Goal: Complete application form

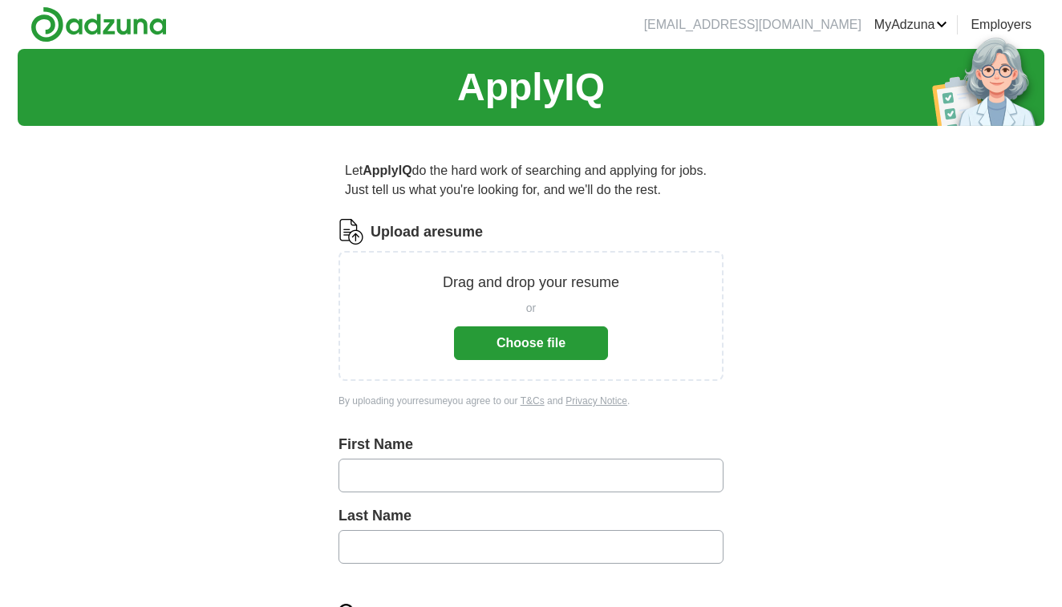
click at [504, 343] on button "Choose file" at bounding box center [531, 343] width 154 height 34
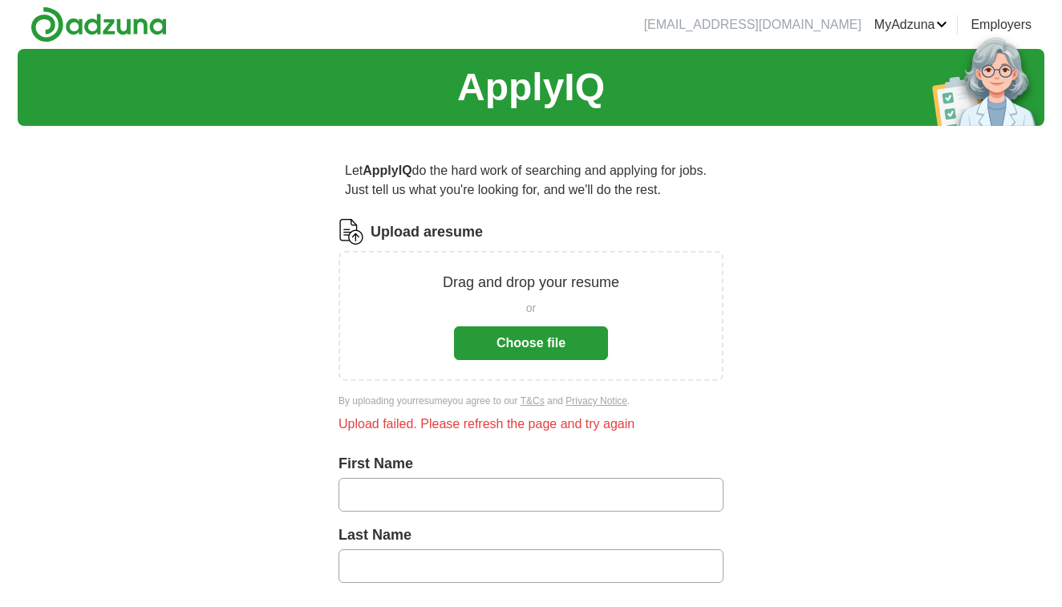
click at [534, 341] on button "Choose file" at bounding box center [531, 343] width 154 height 34
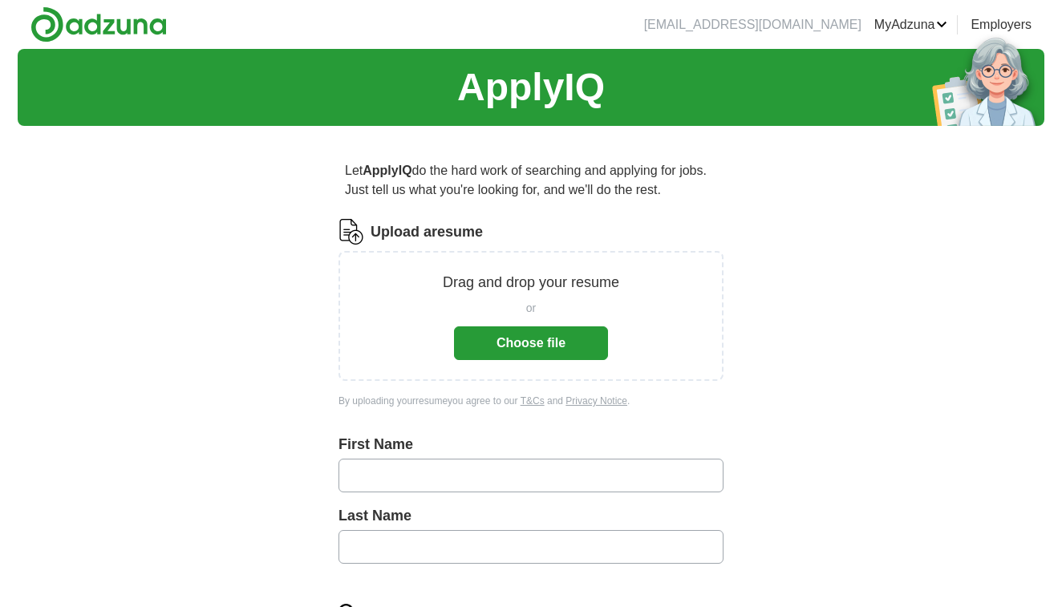
click at [575, 340] on button "Choose file" at bounding box center [531, 343] width 154 height 34
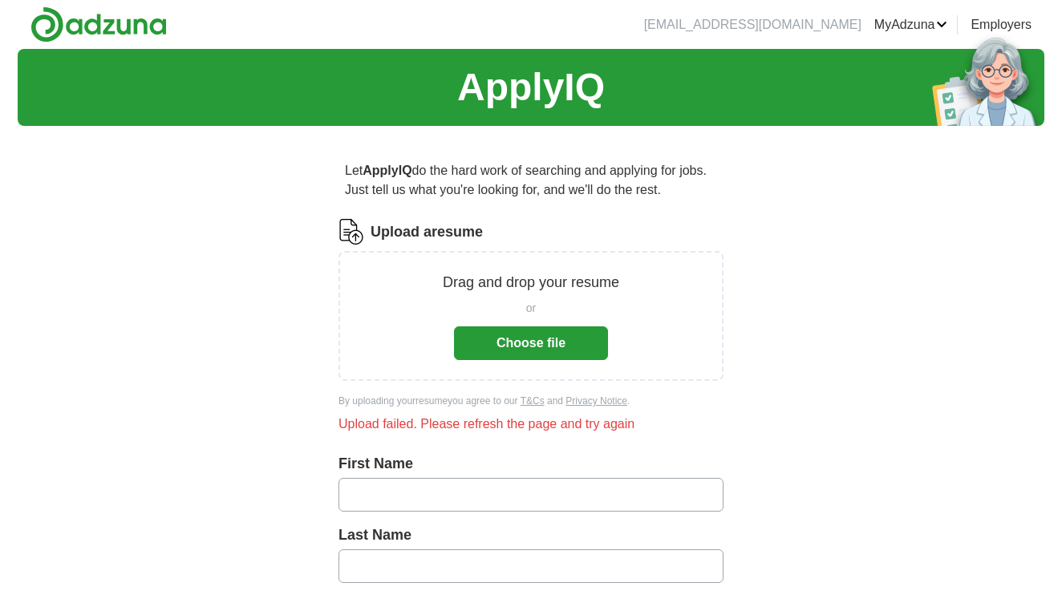
click at [521, 349] on button "Choose file" at bounding box center [531, 343] width 154 height 34
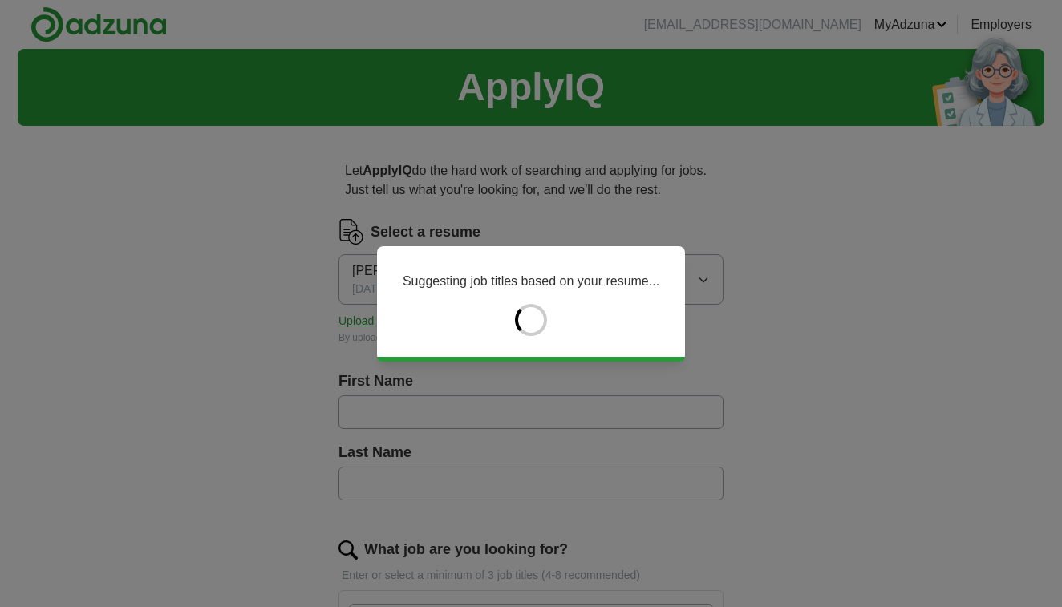
type input "*******"
type input "**********"
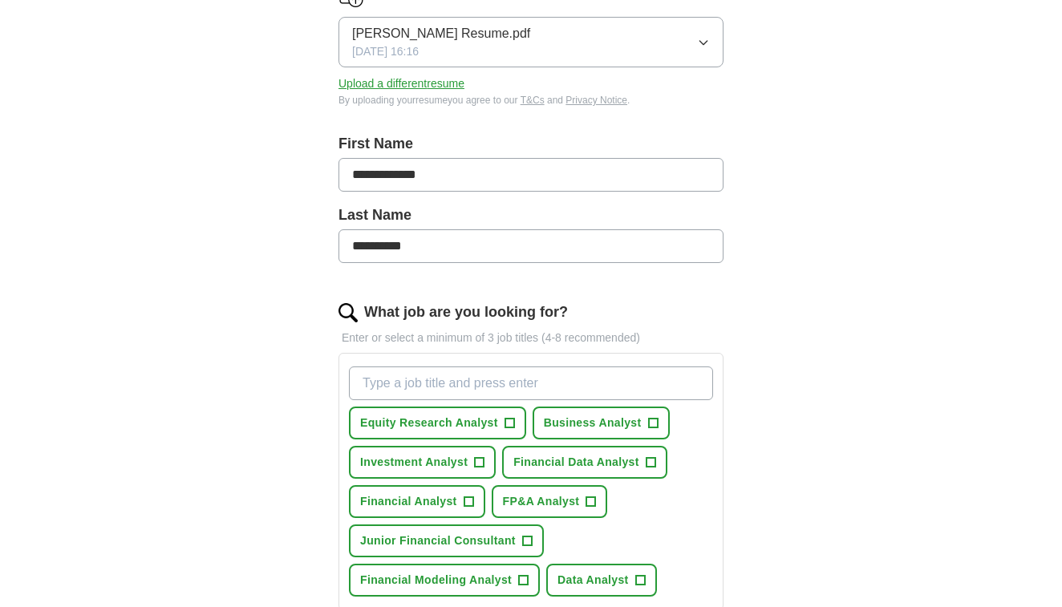
scroll to position [243, 0]
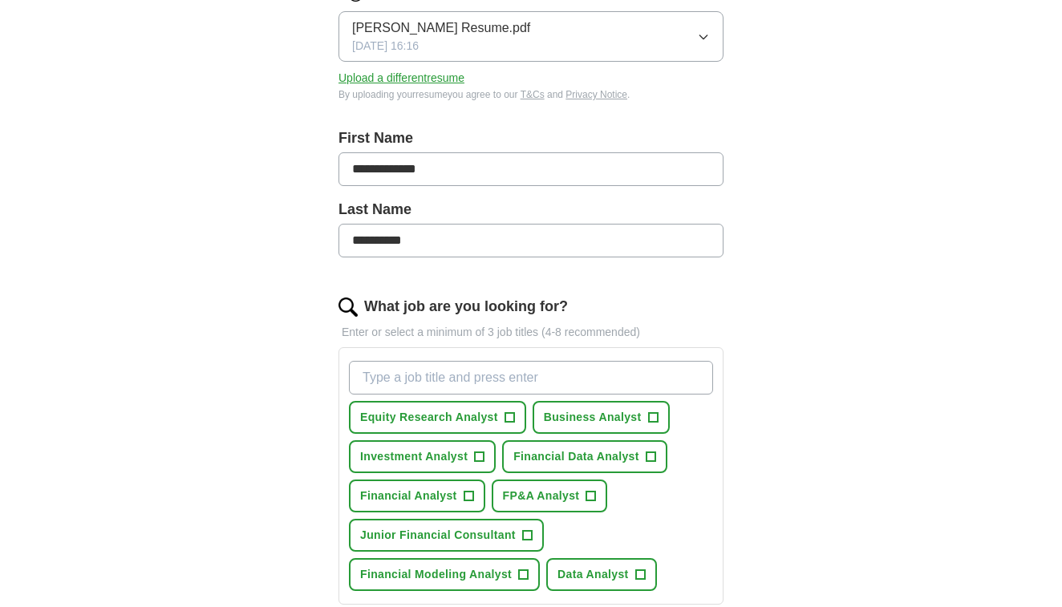
type input "**********"
click at [455, 419] on span "Equity Research Analyst" at bounding box center [429, 417] width 138 height 17
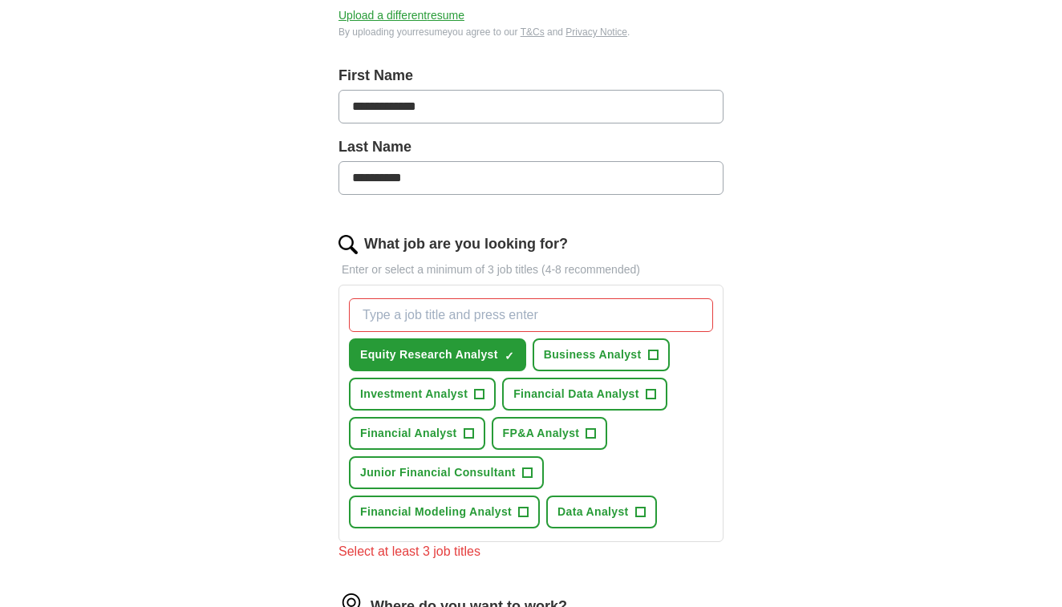
scroll to position [329, 0]
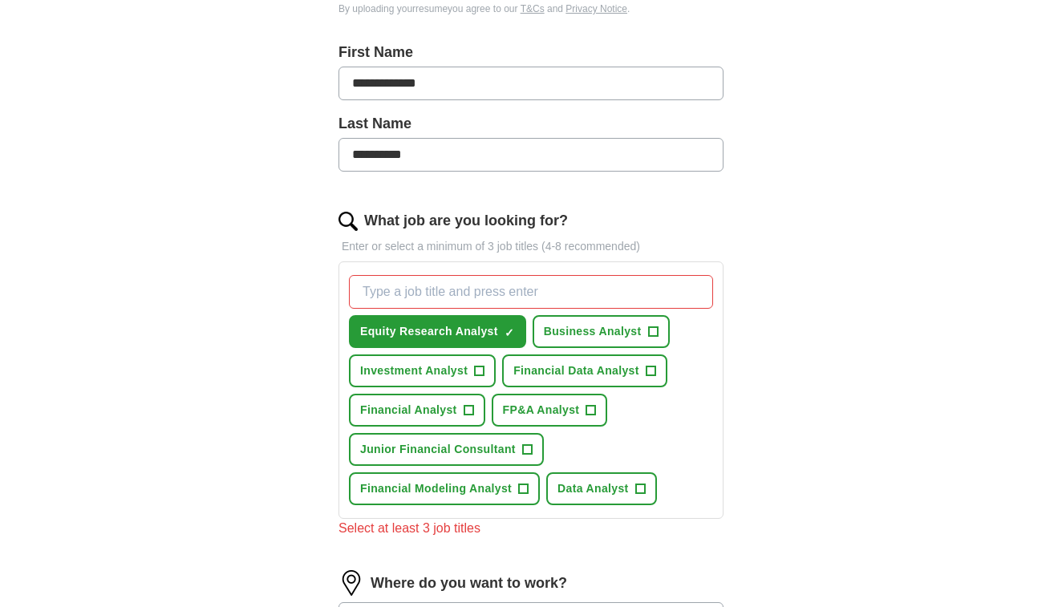
click at [629, 378] on span "Financial Data Analyst" at bounding box center [576, 371] width 126 height 17
click at [468, 369] on button "Investment Analyst +" at bounding box center [422, 370] width 147 height 33
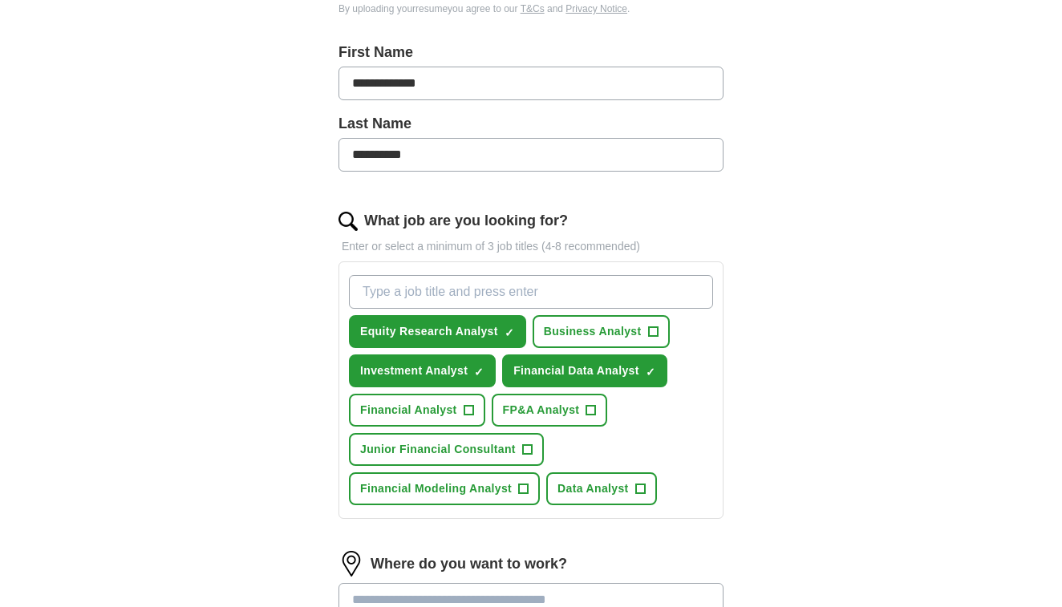
scroll to position [366, 0]
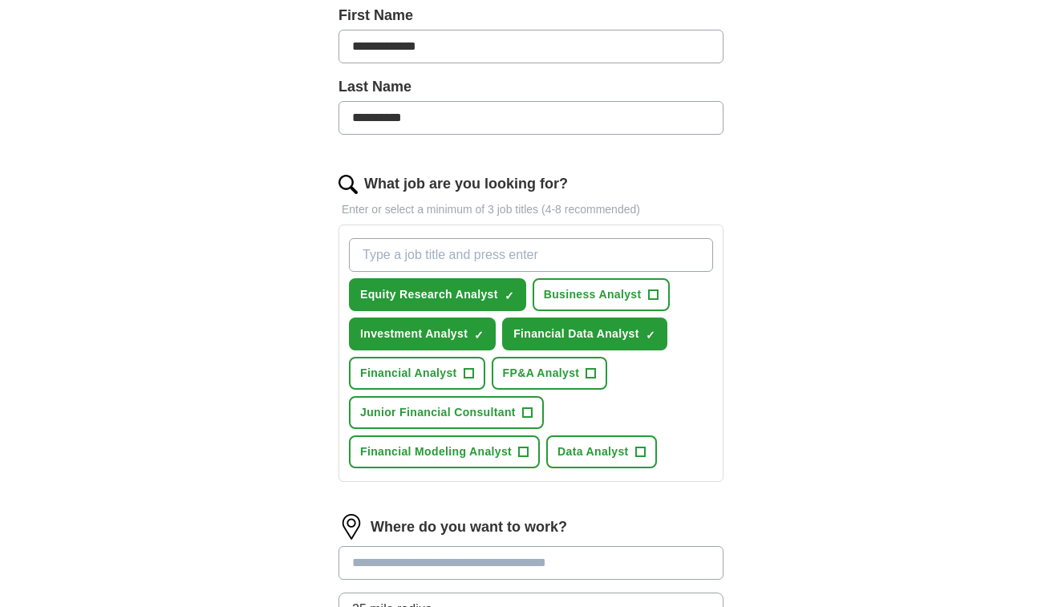
click at [459, 371] on button "Financial Analyst +" at bounding box center [417, 373] width 136 height 33
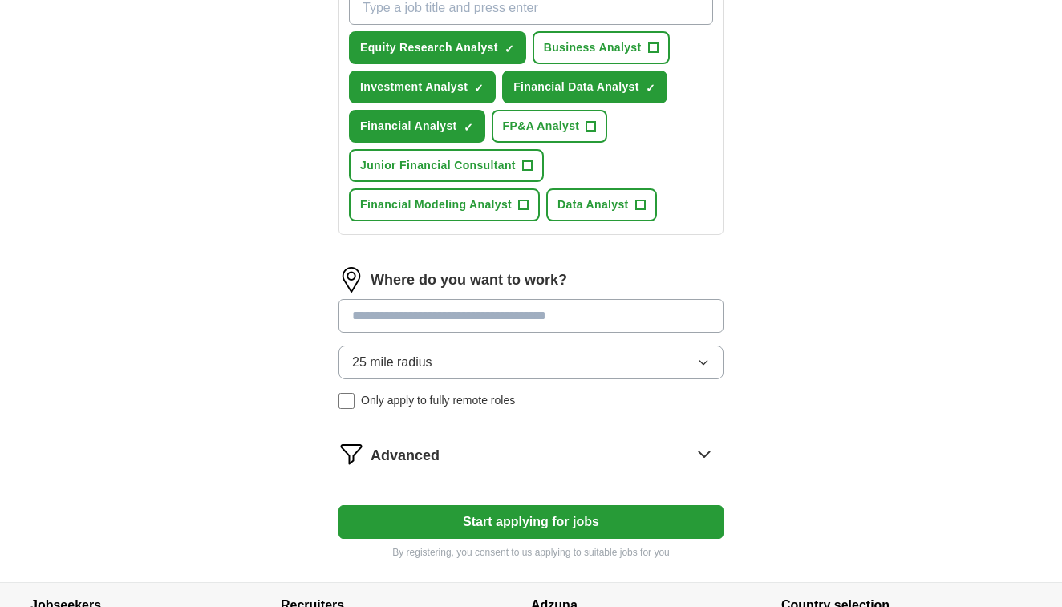
scroll to position [614, 0]
click at [498, 321] on input at bounding box center [530, 315] width 385 height 34
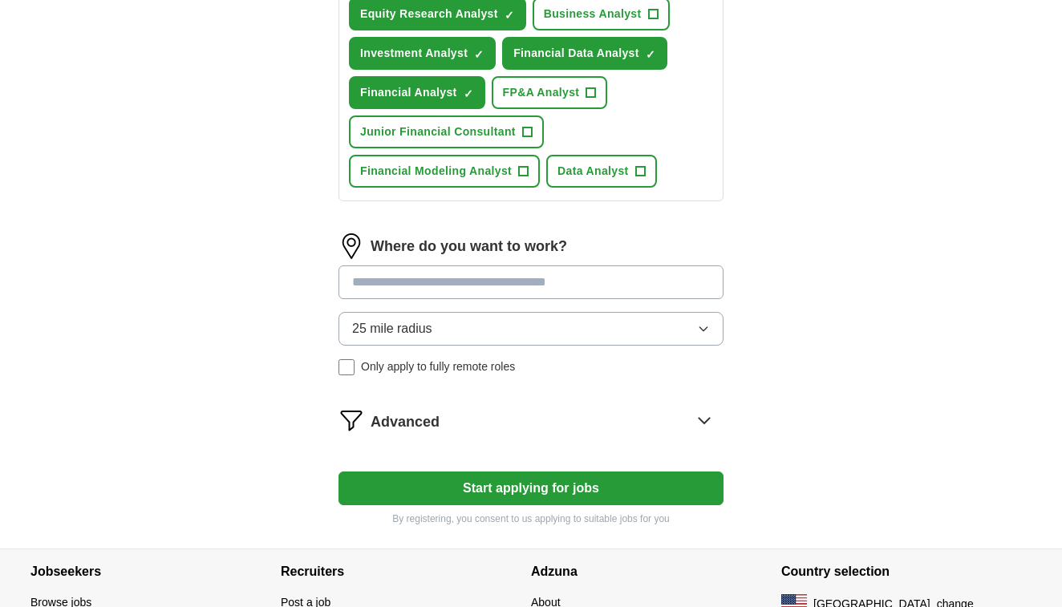
scroll to position [641, 0]
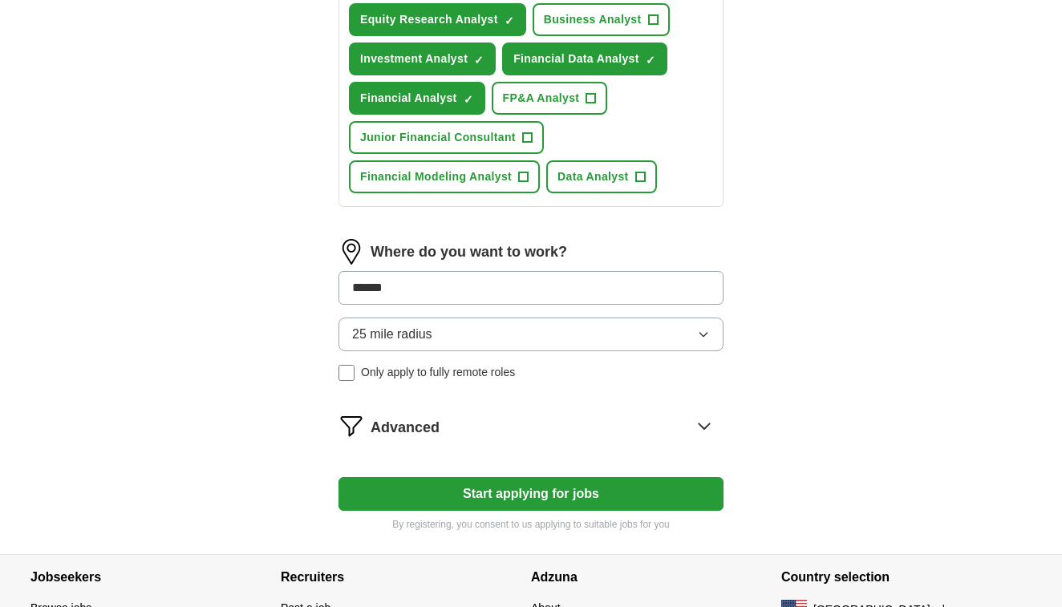
type input "*******"
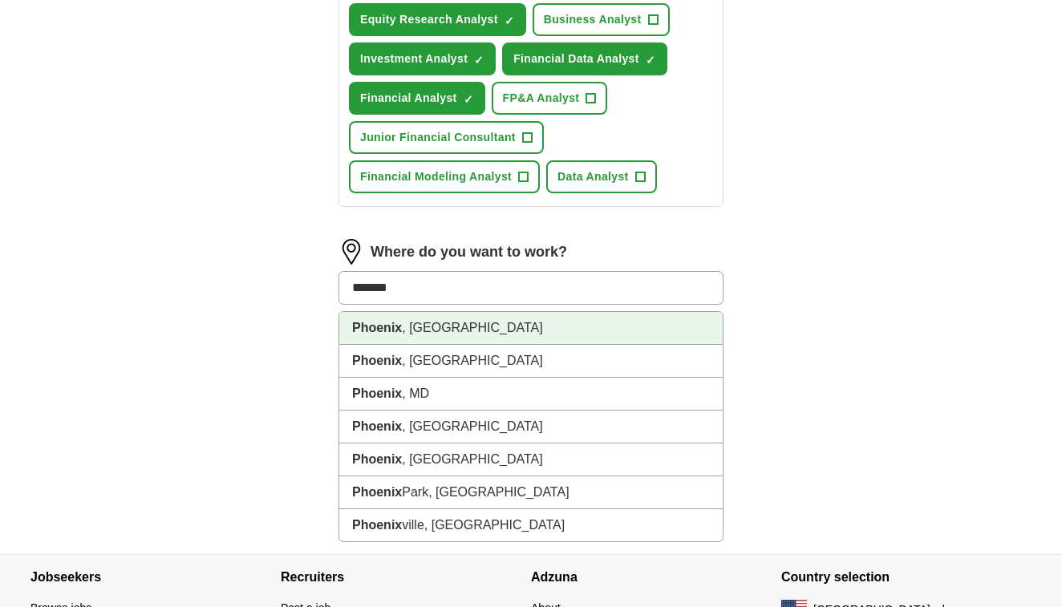
click at [462, 316] on li "[GEOGRAPHIC_DATA] , [GEOGRAPHIC_DATA]" at bounding box center [530, 328] width 383 height 33
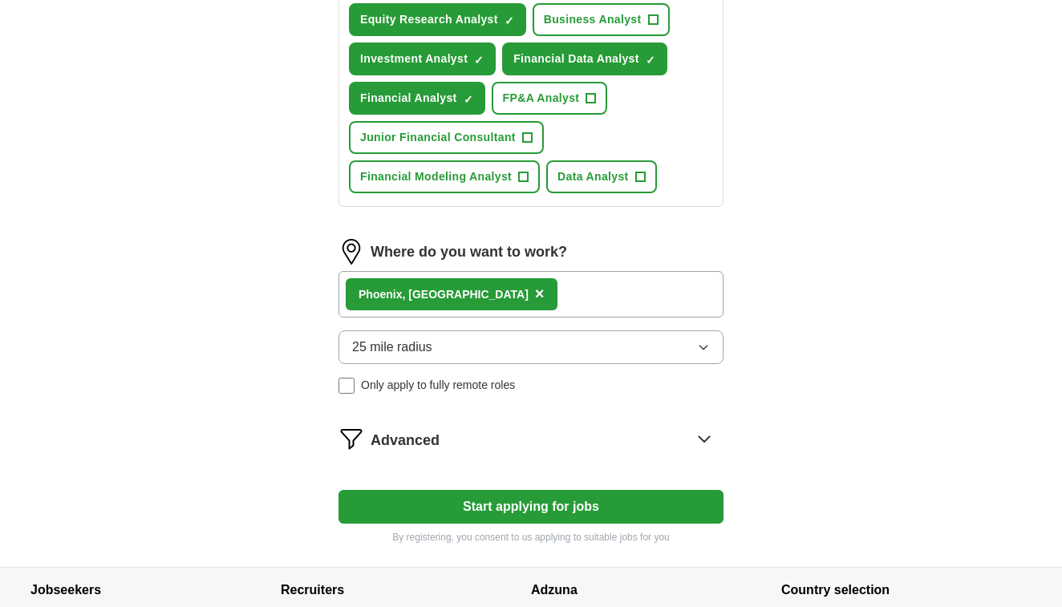
click at [462, 345] on button "25 mile radius" at bounding box center [530, 347] width 385 height 34
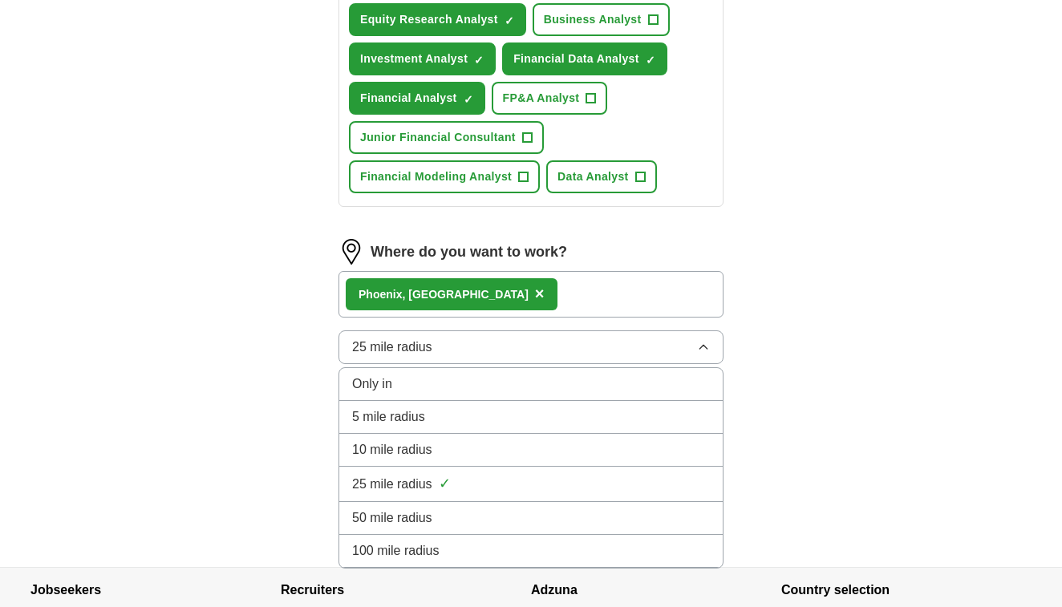
click at [409, 503] on li "50 mile radius" at bounding box center [530, 518] width 383 height 33
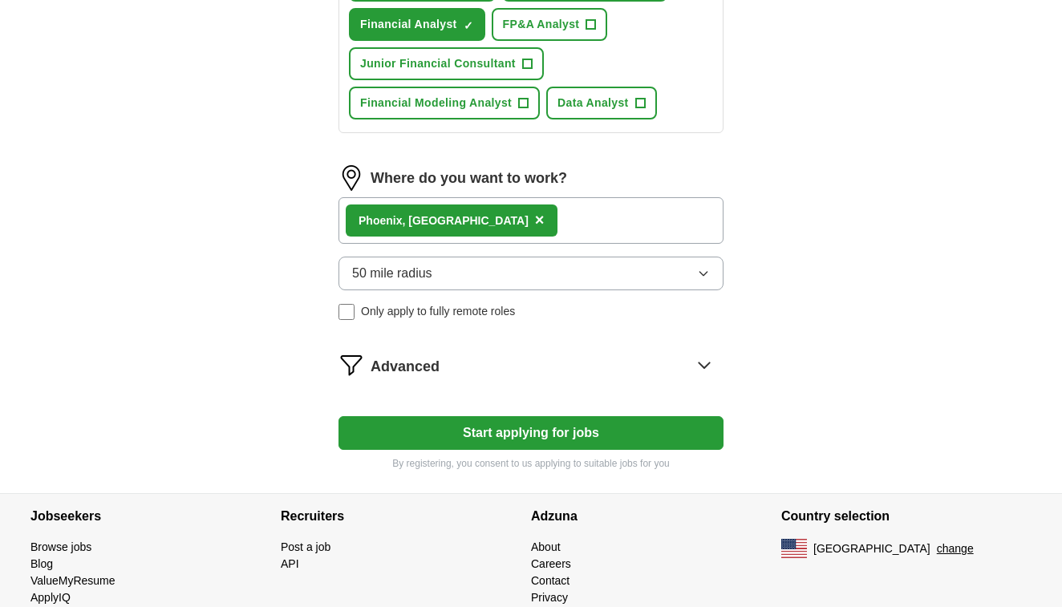
scroll to position [703, 0]
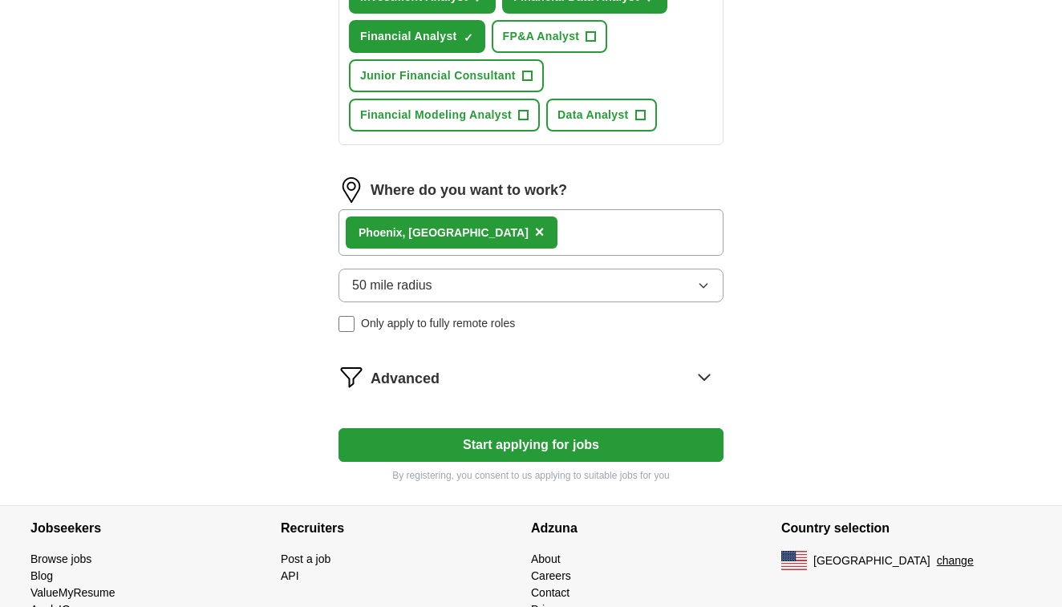
click at [535, 233] on span "×" at bounding box center [540, 232] width 10 height 18
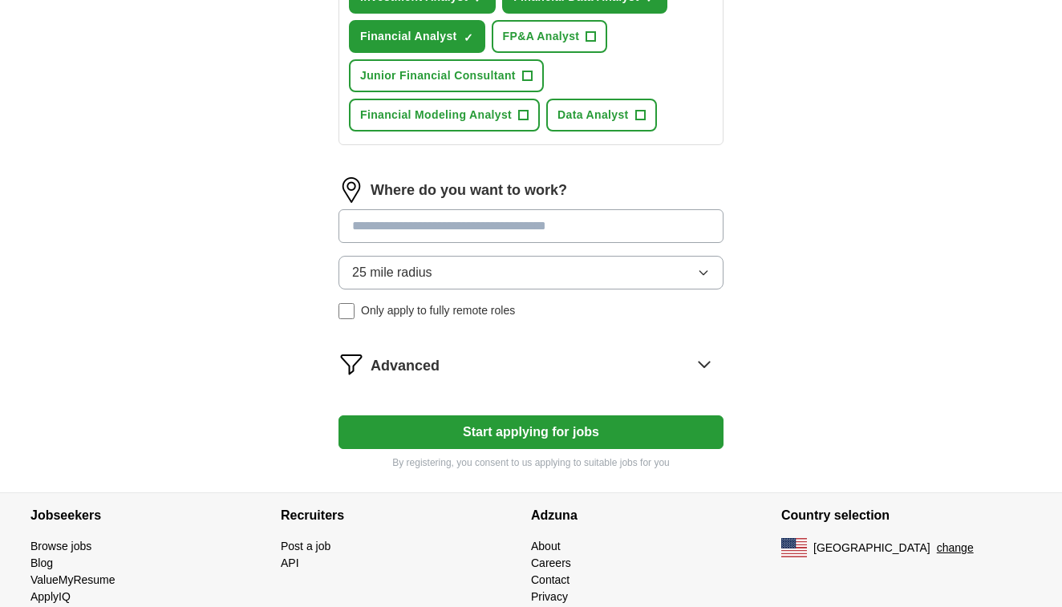
click at [420, 229] on input at bounding box center [530, 226] width 385 height 34
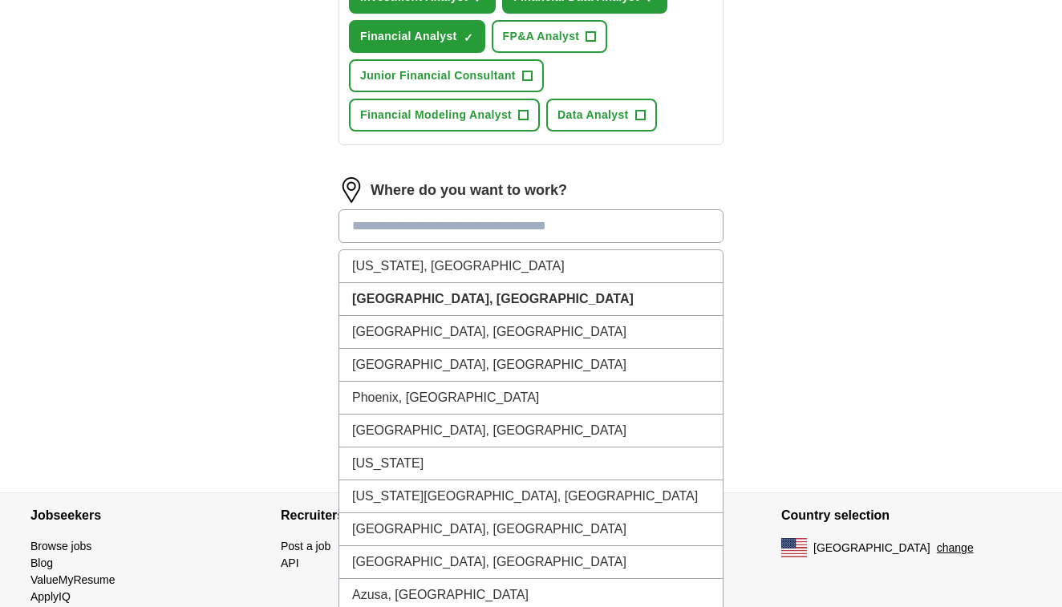
type input "*"
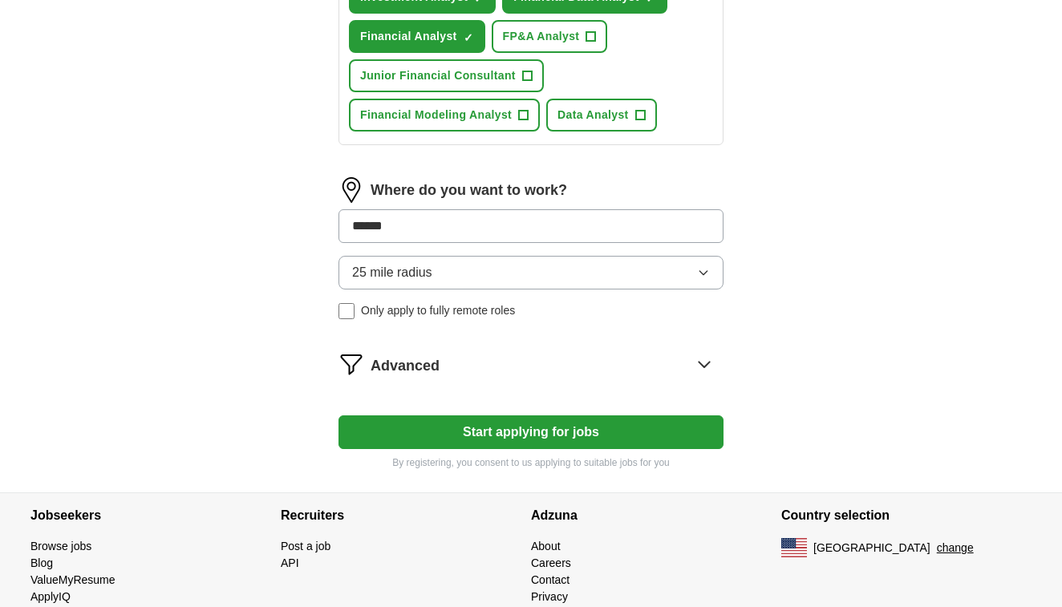
type input "*******"
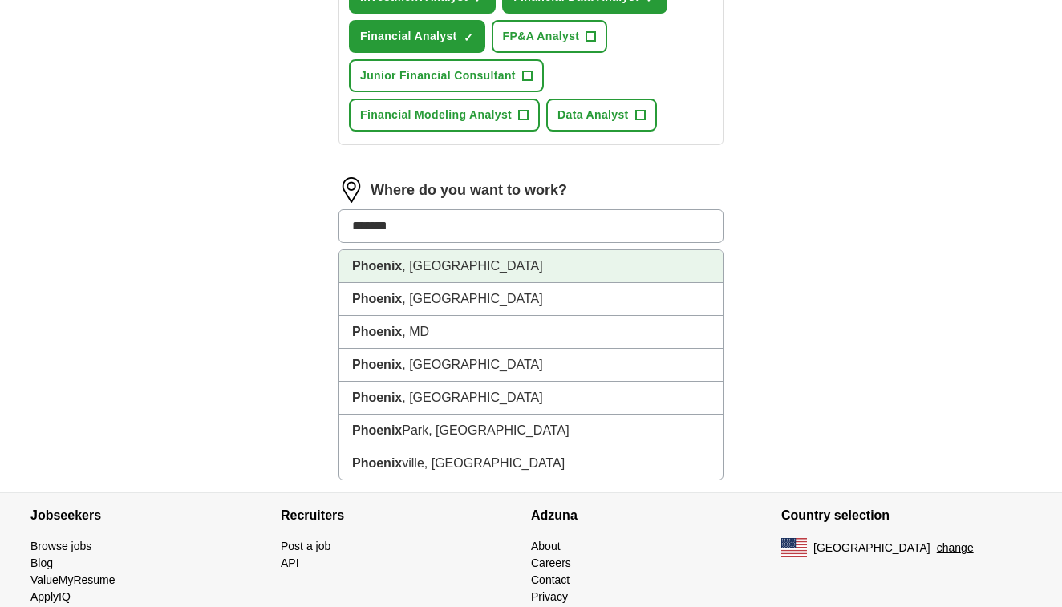
click at [419, 261] on li "[GEOGRAPHIC_DATA] , [GEOGRAPHIC_DATA]" at bounding box center [530, 266] width 383 height 33
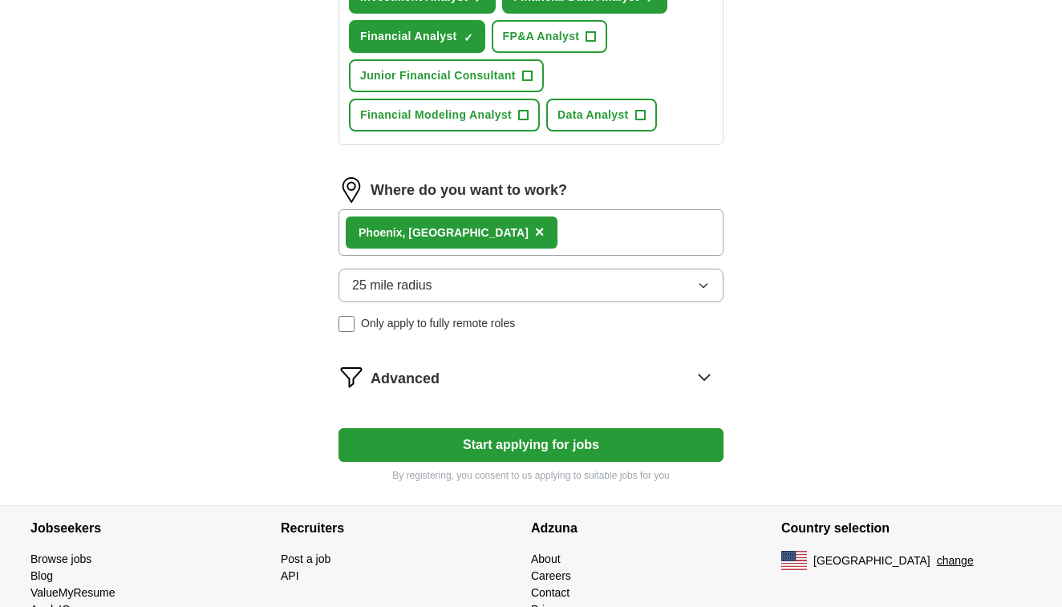
click at [385, 289] on span "25 mile radius" at bounding box center [392, 285] width 80 height 19
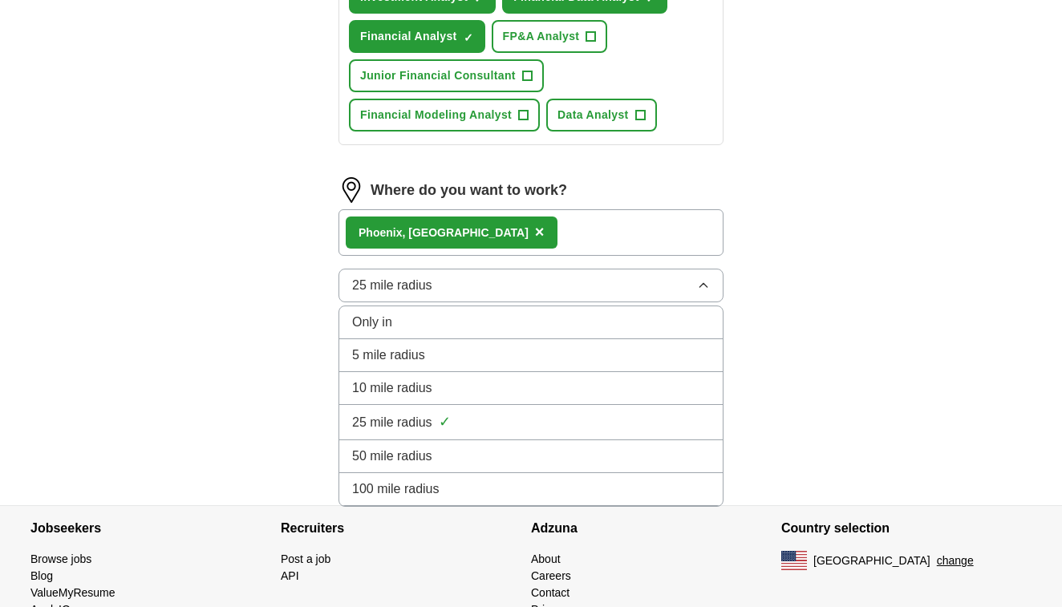
click at [403, 443] on li "50 mile radius" at bounding box center [530, 456] width 383 height 33
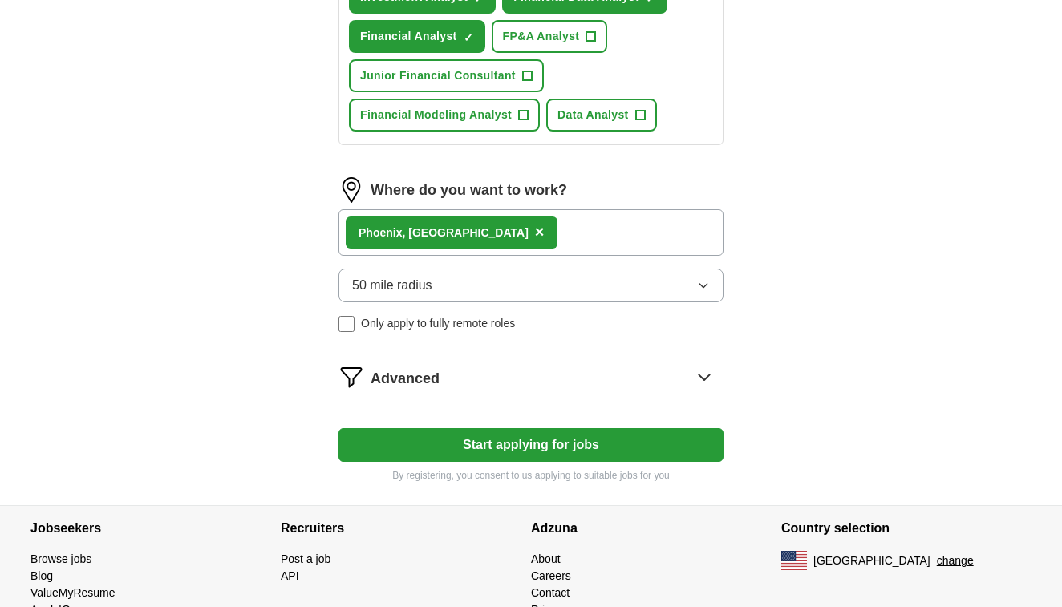
click at [704, 363] on form "**********" at bounding box center [530, -1] width 385 height 966
click at [703, 375] on icon at bounding box center [704, 377] width 26 height 26
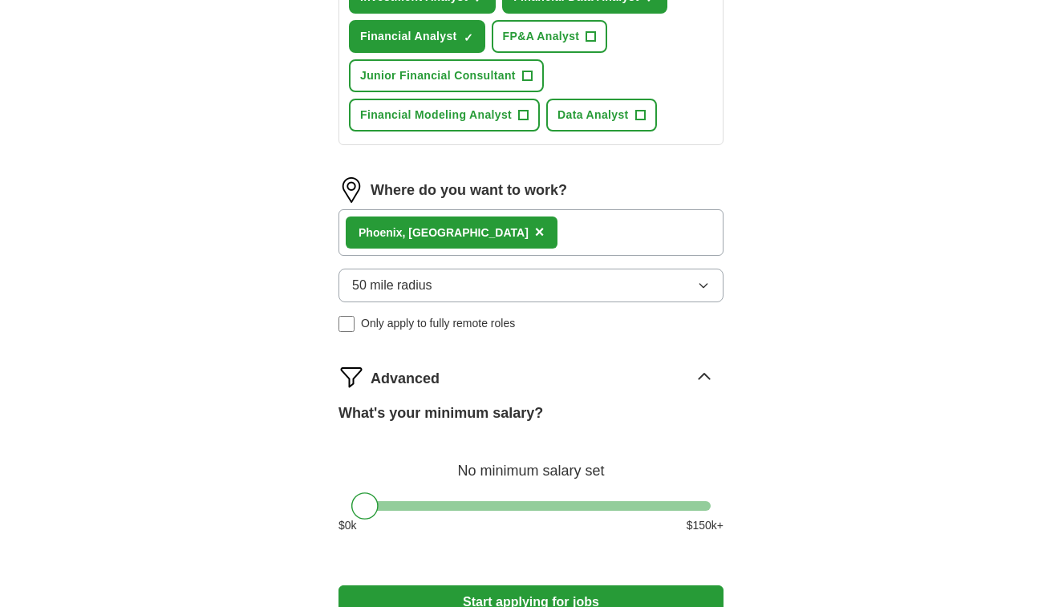
click at [703, 375] on icon at bounding box center [704, 377] width 10 height 6
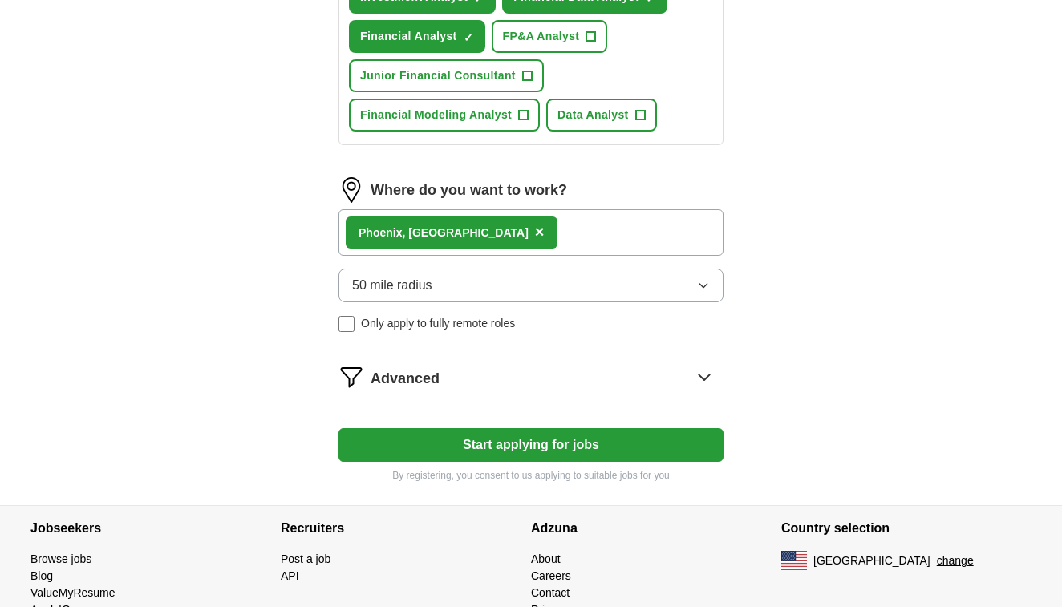
click at [703, 375] on icon at bounding box center [704, 377] width 26 height 26
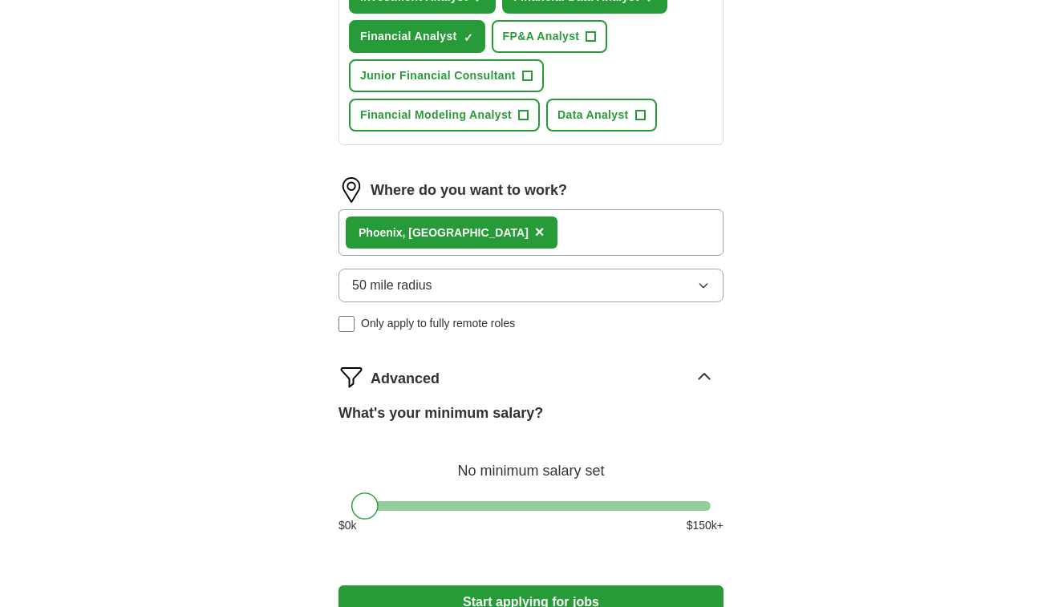
click at [703, 375] on icon at bounding box center [704, 377] width 10 height 6
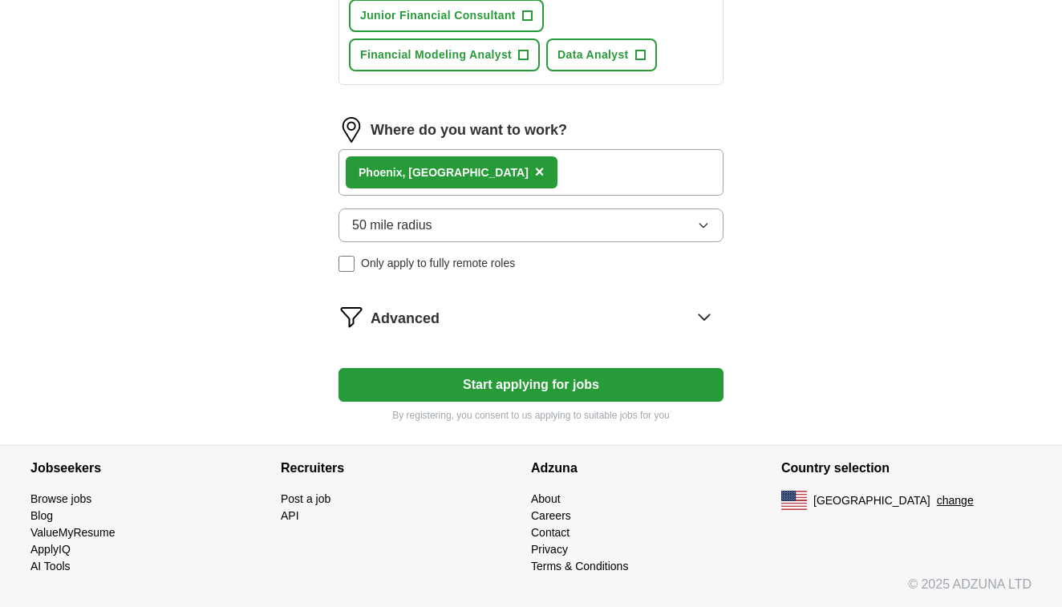
scroll to position [763, 0]
click at [565, 391] on button "Start applying for jobs" at bounding box center [530, 385] width 385 height 34
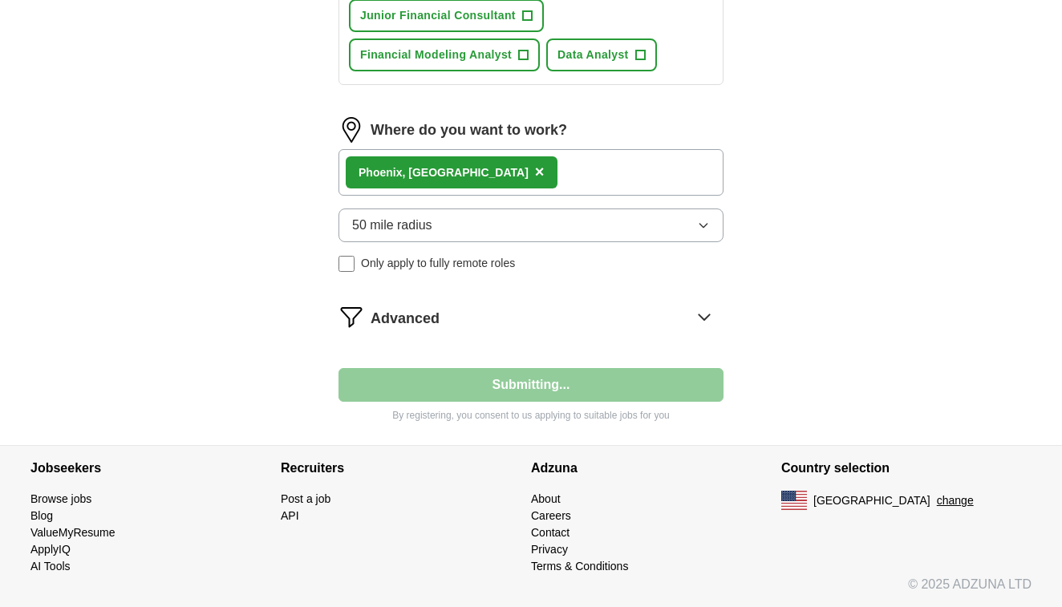
scroll to position [14, 0]
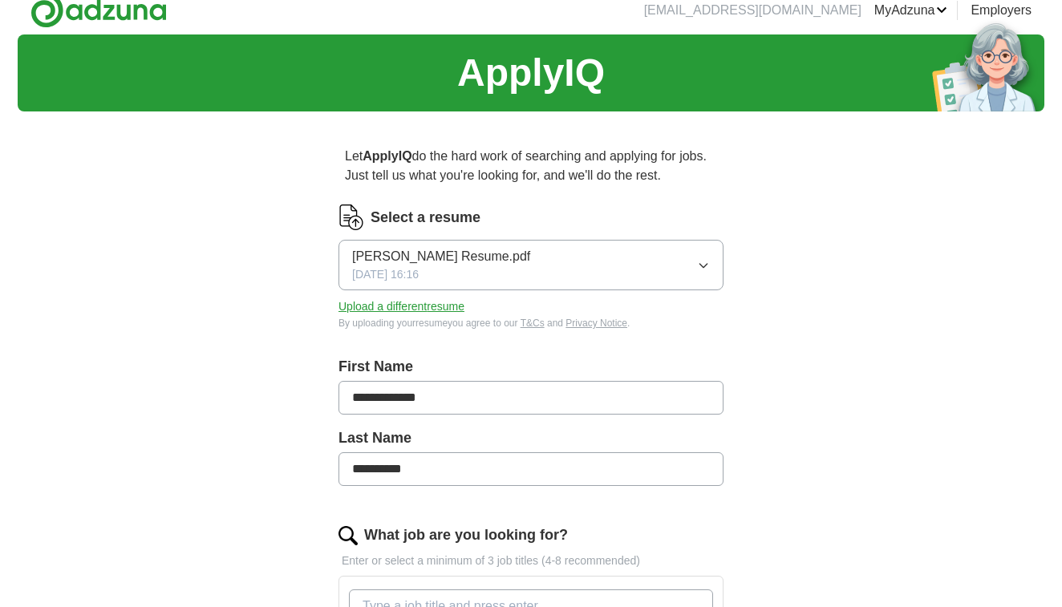
select select "**"
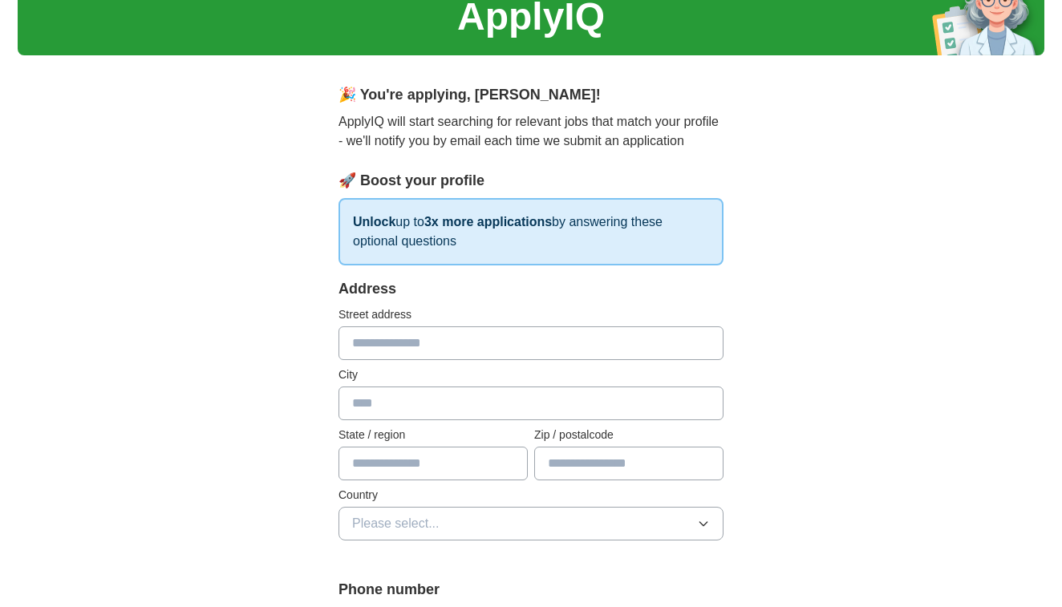
scroll to position [83, 0]
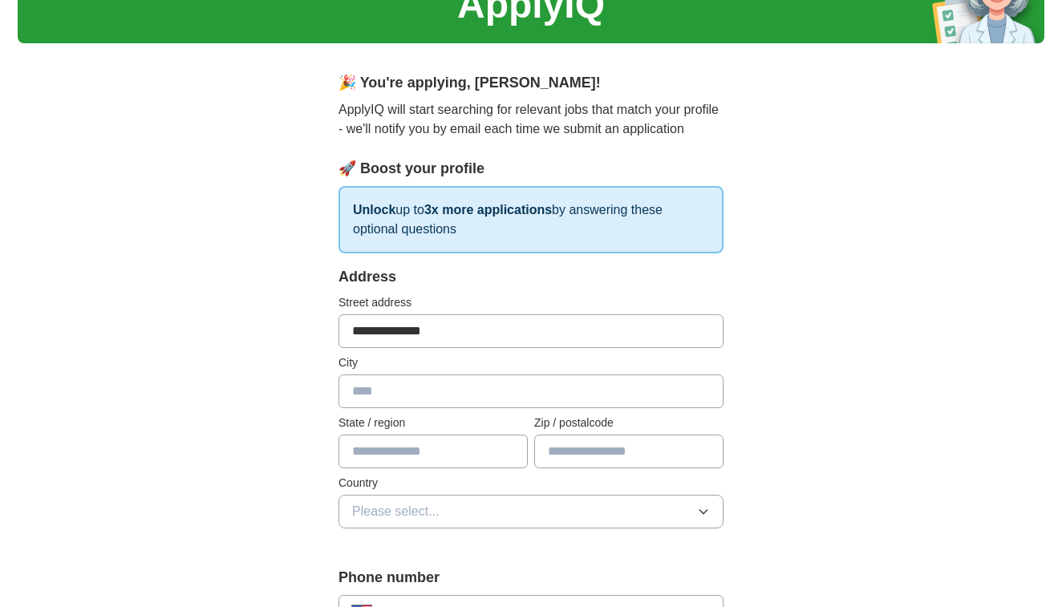
type input "**********"
type input "*******"
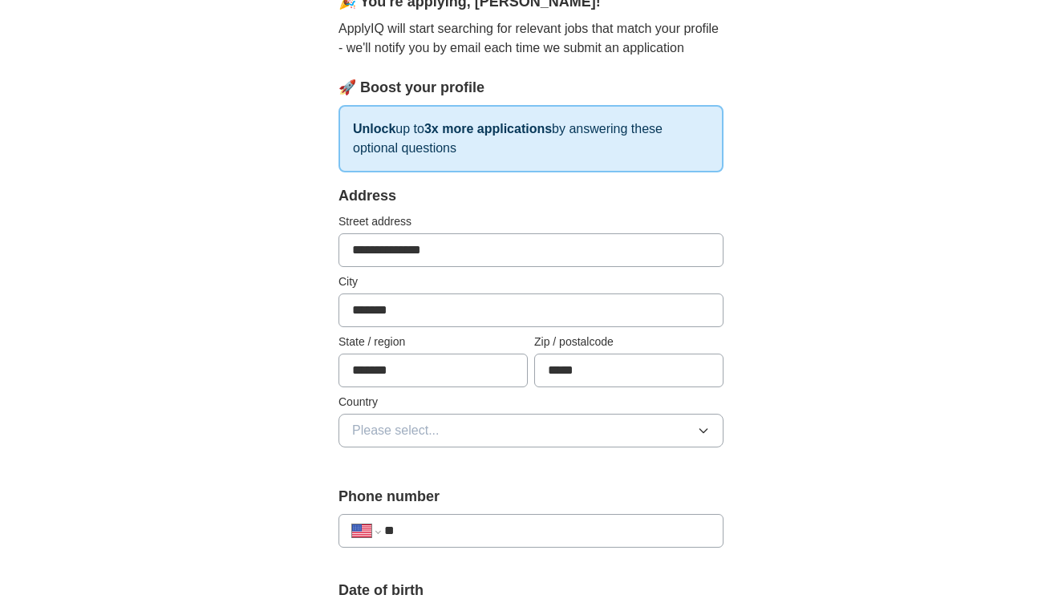
scroll to position [199, 0]
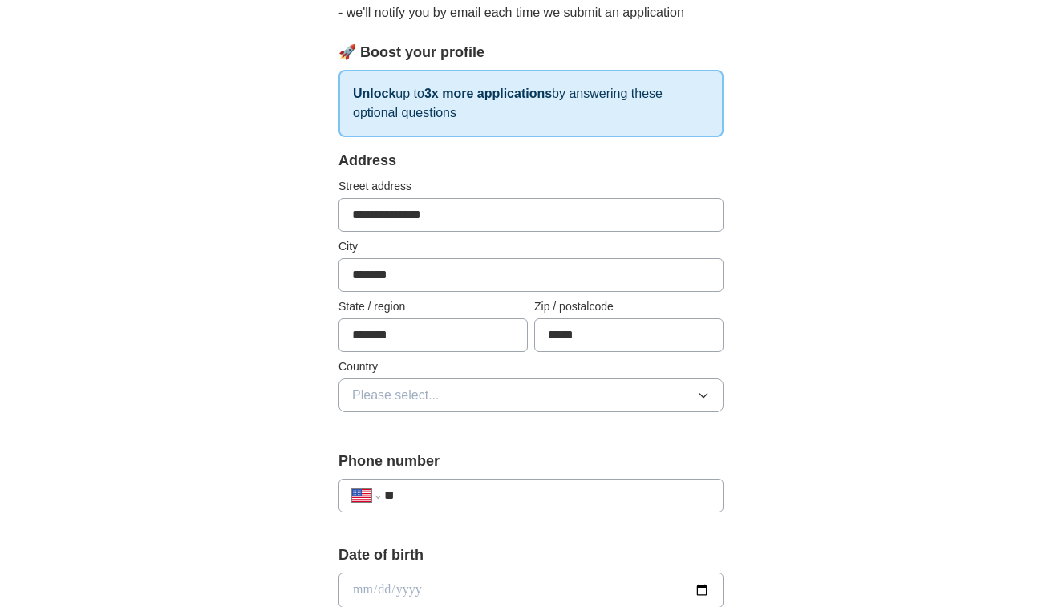
type input "*****"
click at [644, 404] on button "Please select..." at bounding box center [530, 396] width 385 height 34
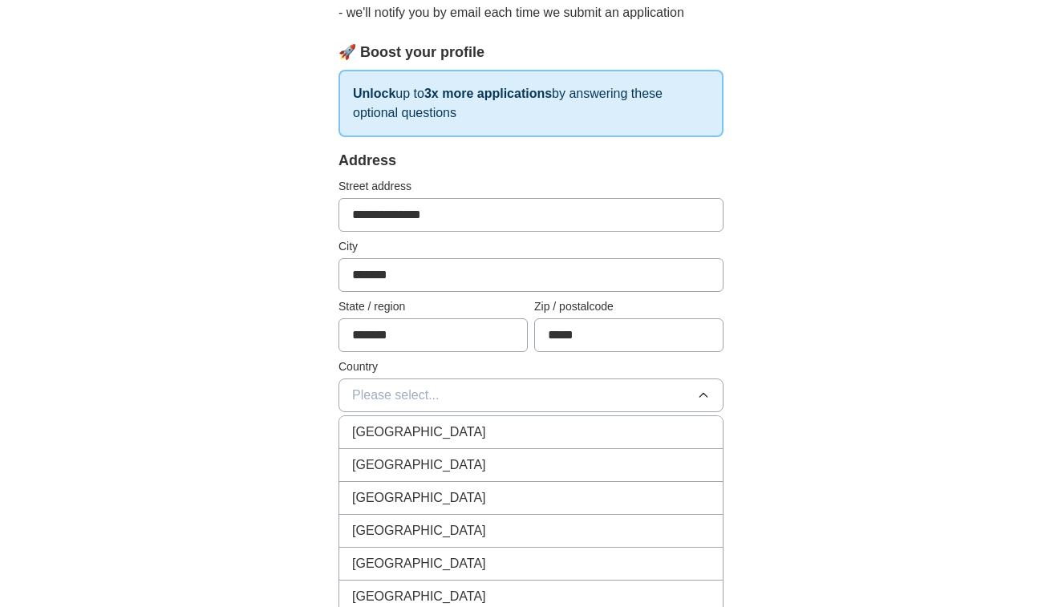
click at [559, 456] on div "[GEOGRAPHIC_DATA]" at bounding box center [531, 465] width 358 height 19
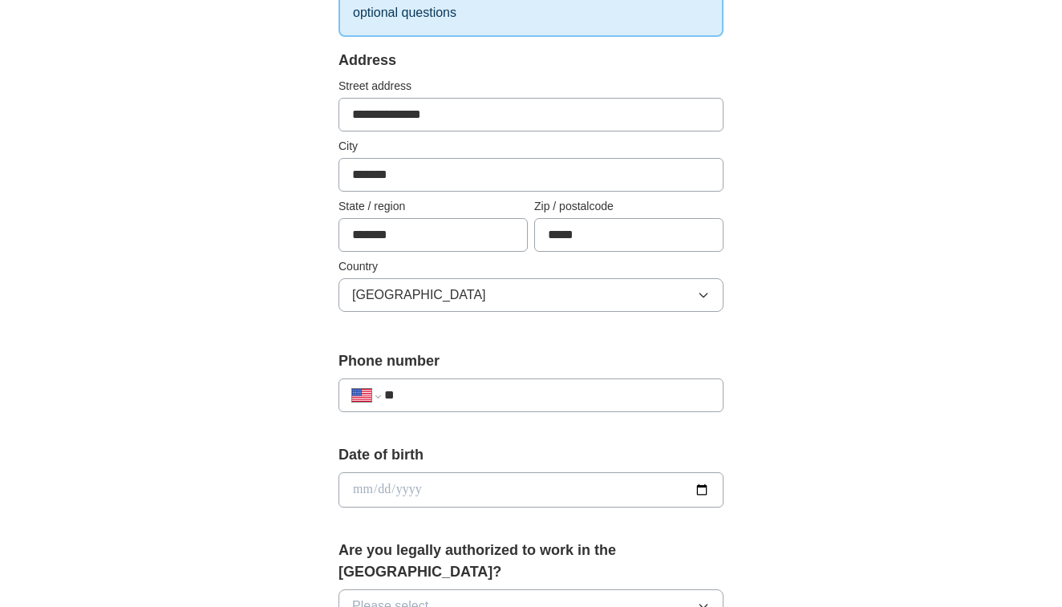
scroll to position [346, 0]
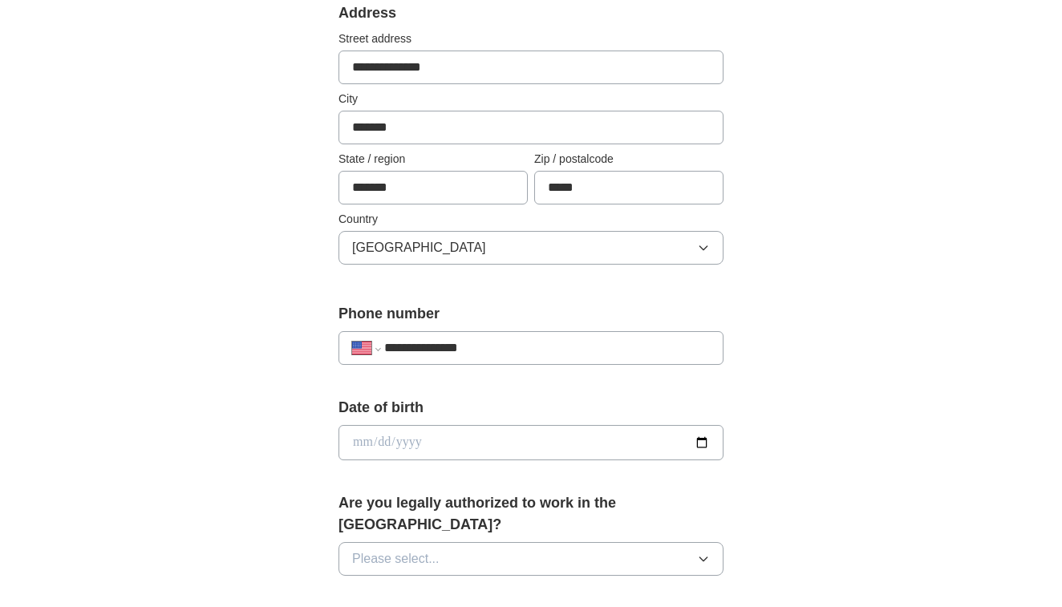
type input "**********"
click at [457, 438] on input "date" at bounding box center [530, 442] width 385 height 35
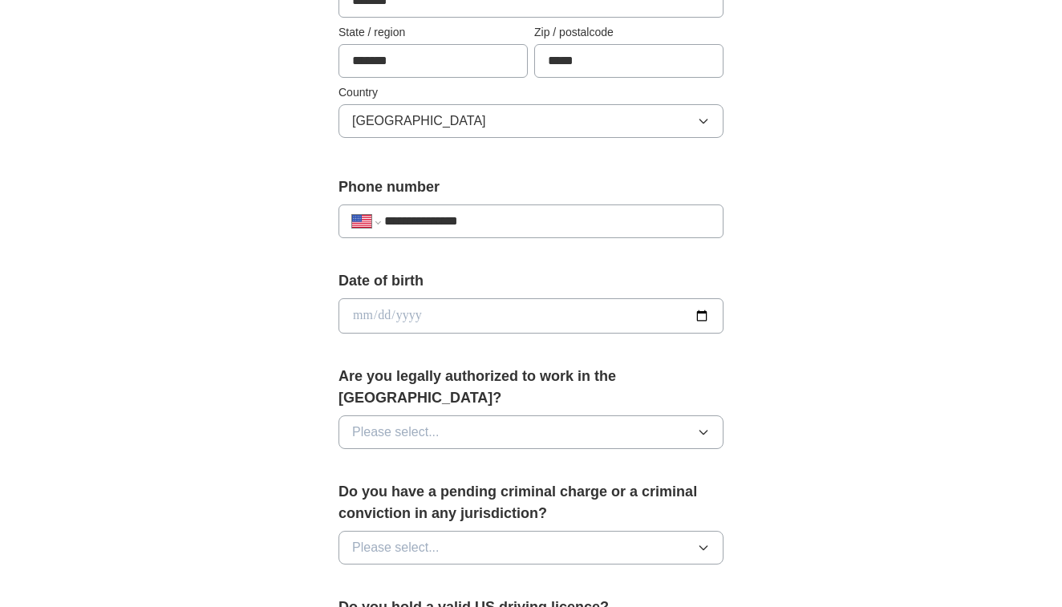
scroll to position [475, 0]
click at [362, 312] on input "date" at bounding box center [530, 314] width 385 height 35
click at [473, 281] on label "Date of birth" at bounding box center [530, 280] width 385 height 22
click at [360, 307] on input "date" at bounding box center [530, 314] width 385 height 35
click at [380, 308] on input "date" at bounding box center [530, 314] width 385 height 35
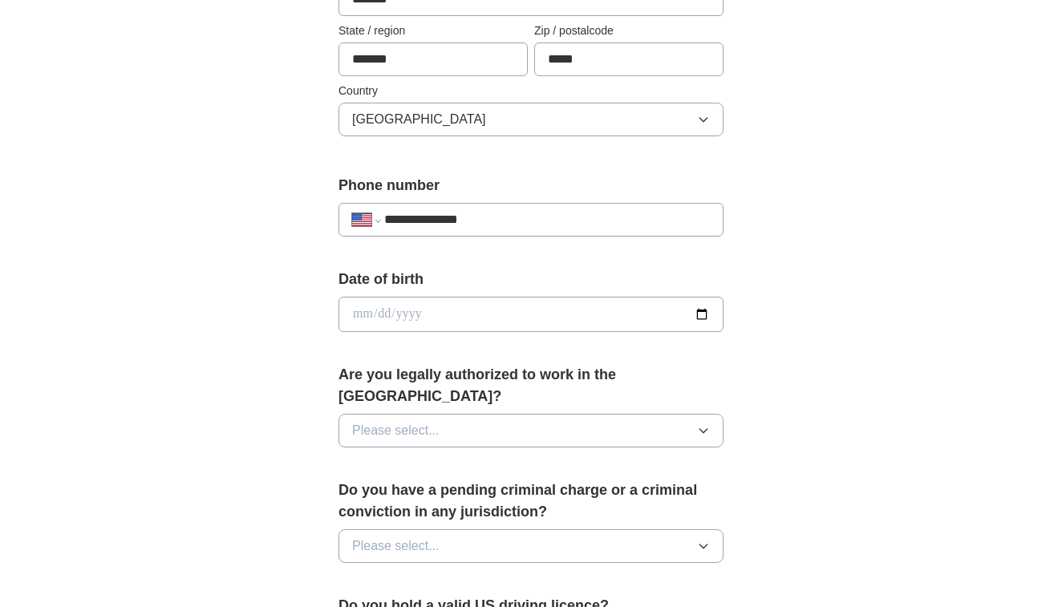
click at [411, 313] on input "date" at bounding box center [530, 314] width 385 height 35
click at [379, 310] on input "date" at bounding box center [530, 314] width 385 height 35
click at [413, 312] on input "date" at bounding box center [530, 314] width 385 height 35
type input "**********"
click at [476, 319] on input "**********" at bounding box center [530, 314] width 385 height 35
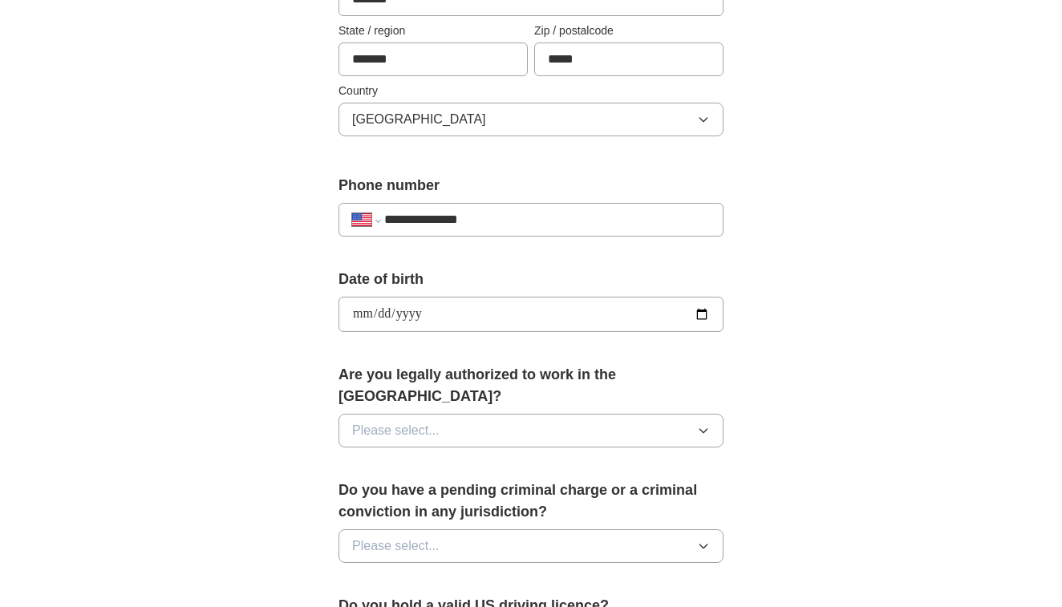
click at [482, 347] on form "**********" at bounding box center [530, 446] width 385 height 1145
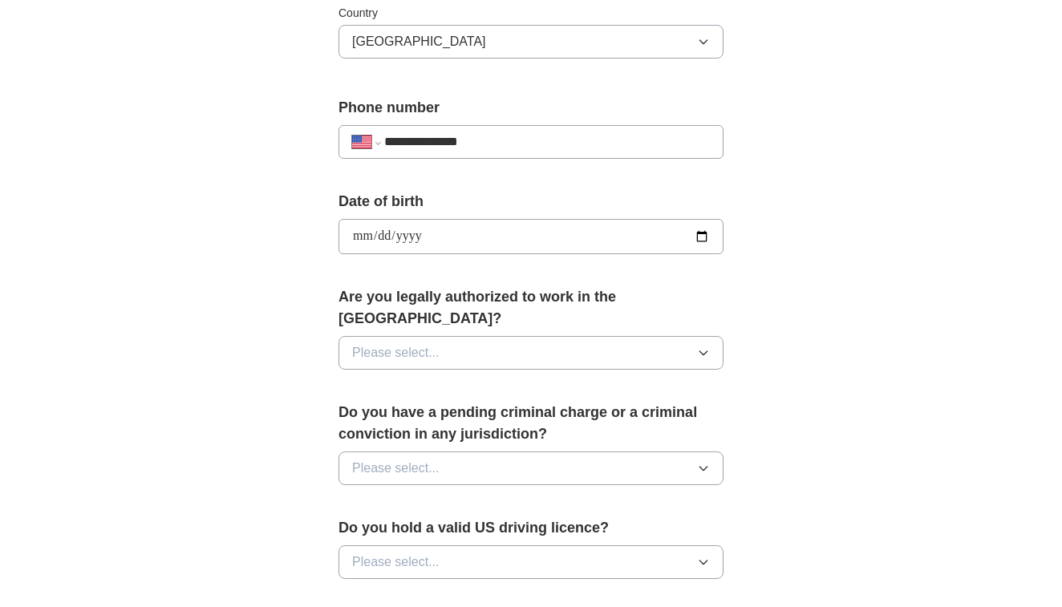
scroll to position [575, 0]
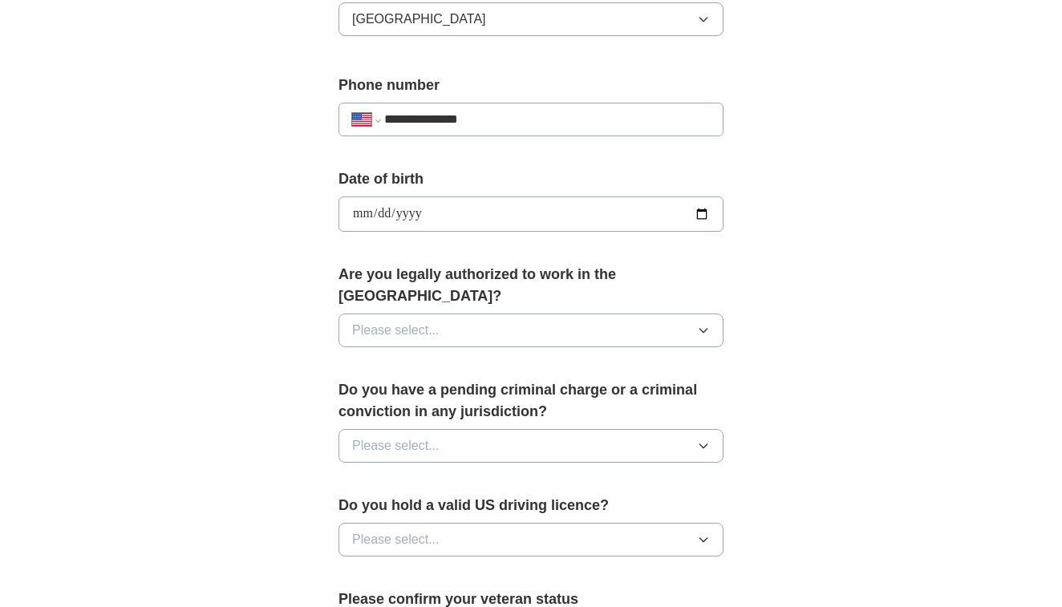
click at [539, 314] on button "Please select..." at bounding box center [530, 331] width 385 height 34
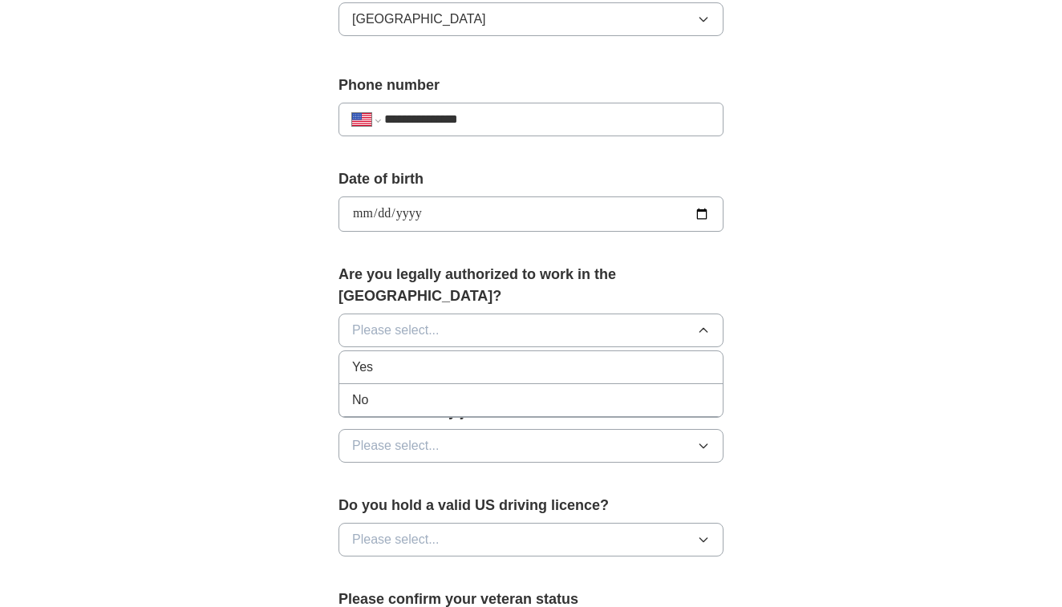
click at [511, 351] on li "Yes" at bounding box center [530, 367] width 383 height 33
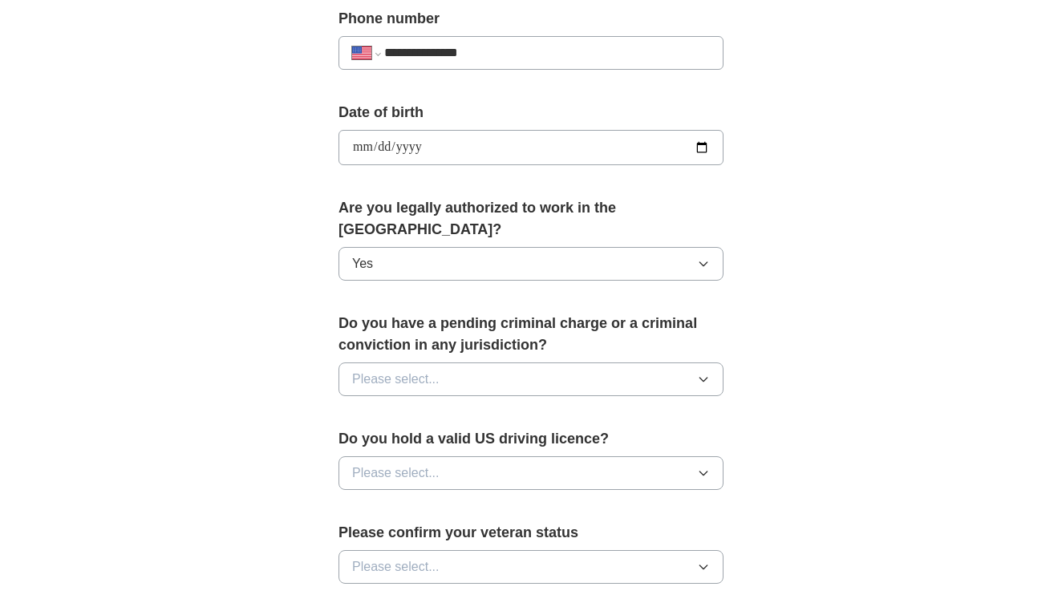
scroll to position [682, 0]
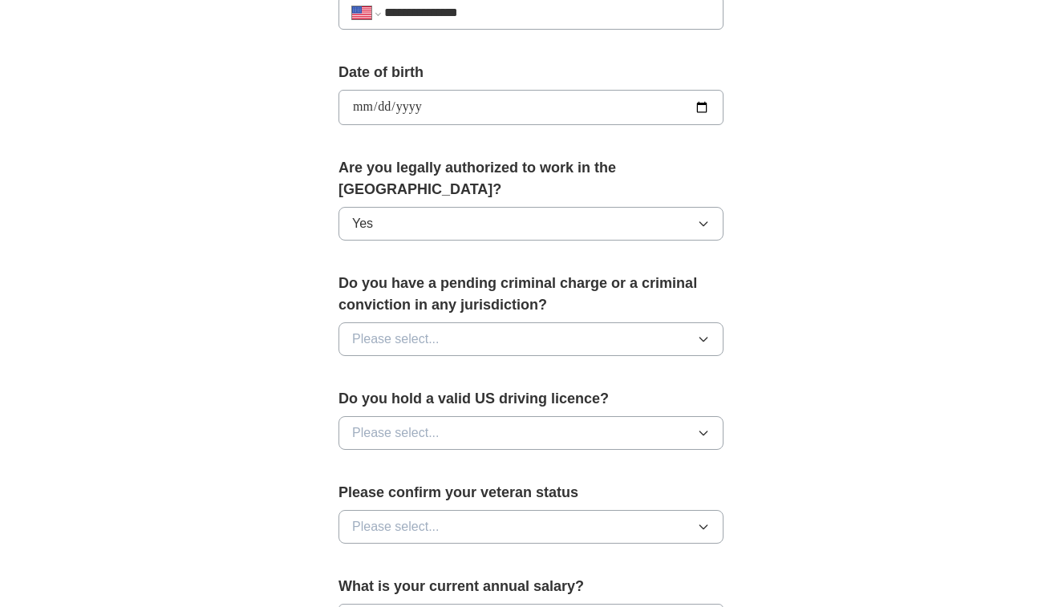
click at [606, 322] on button "Please select..." at bounding box center [530, 339] width 385 height 34
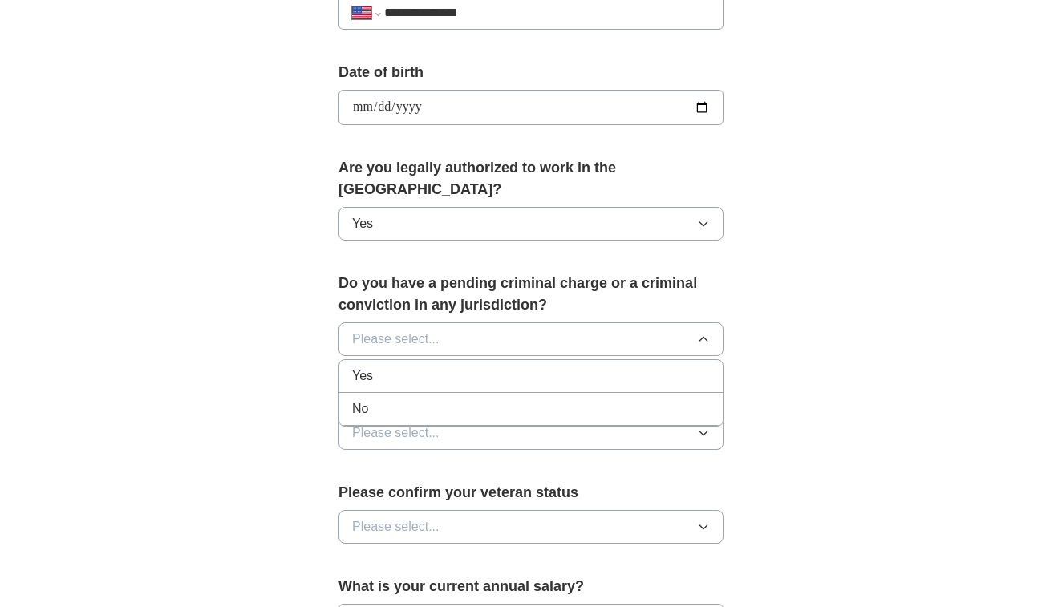
click at [545, 393] on li "No" at bounding box center [530, 409] width 383 height 33
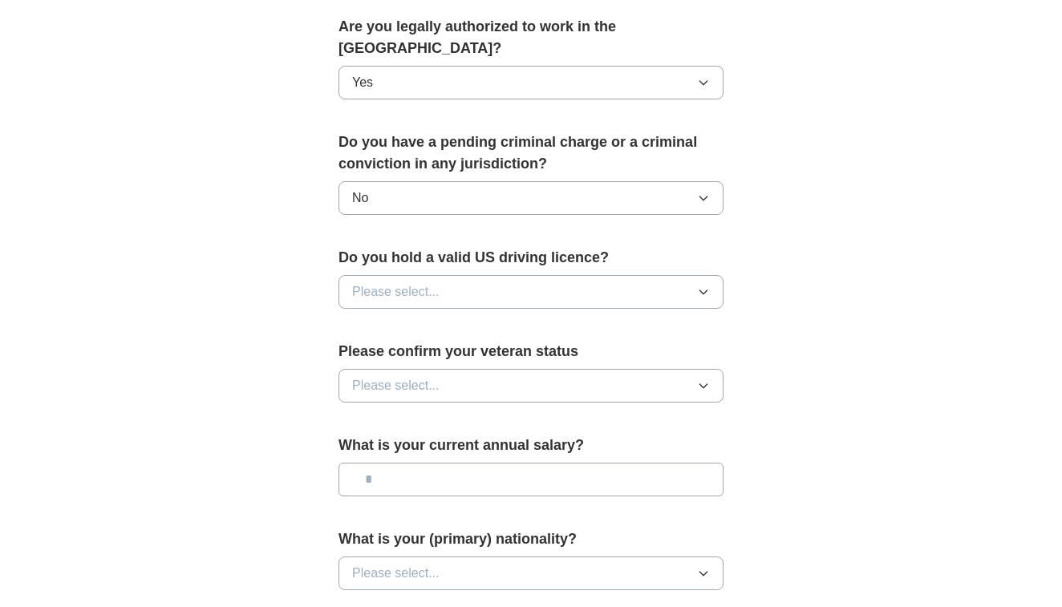
scroll to position [824, 0]
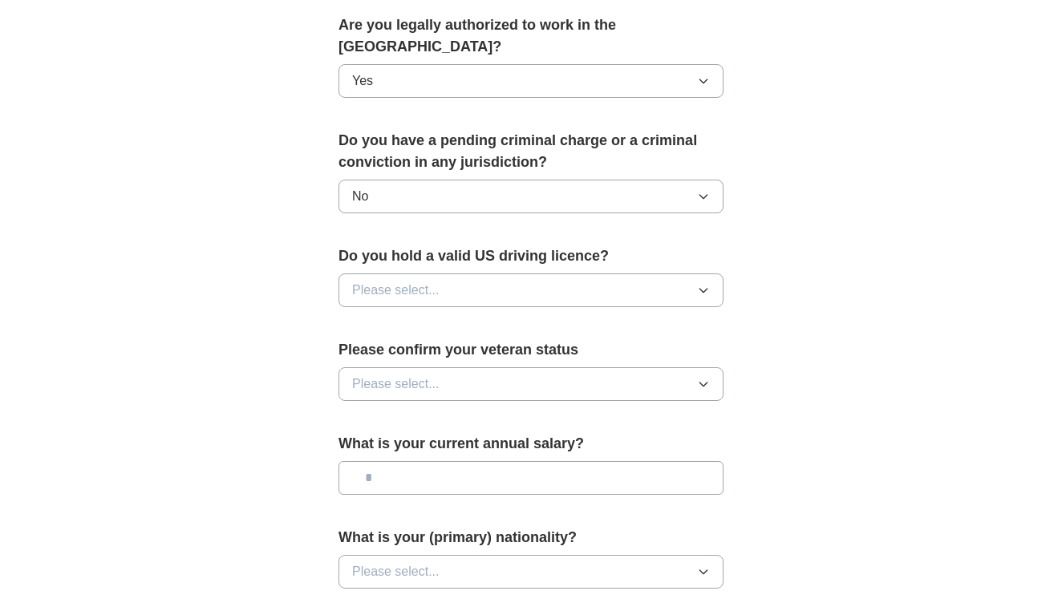
click at [606, 273] on button "Please select..." at bounding box center [530, 290] width 385 height 34
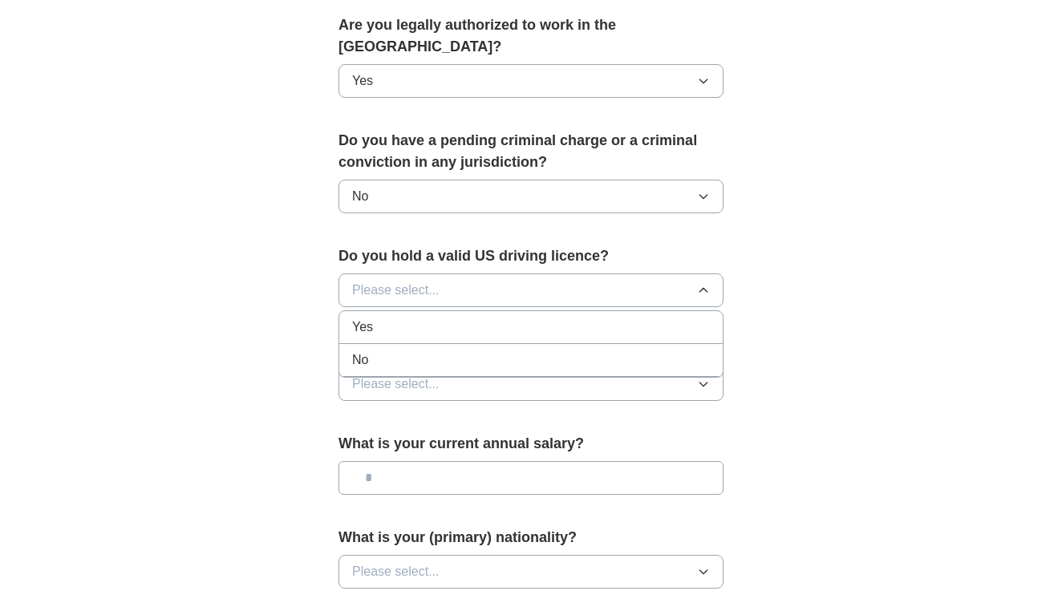
click at [588, 318] on div "Yes" at bounding box center [531, 327] width 358 height 19
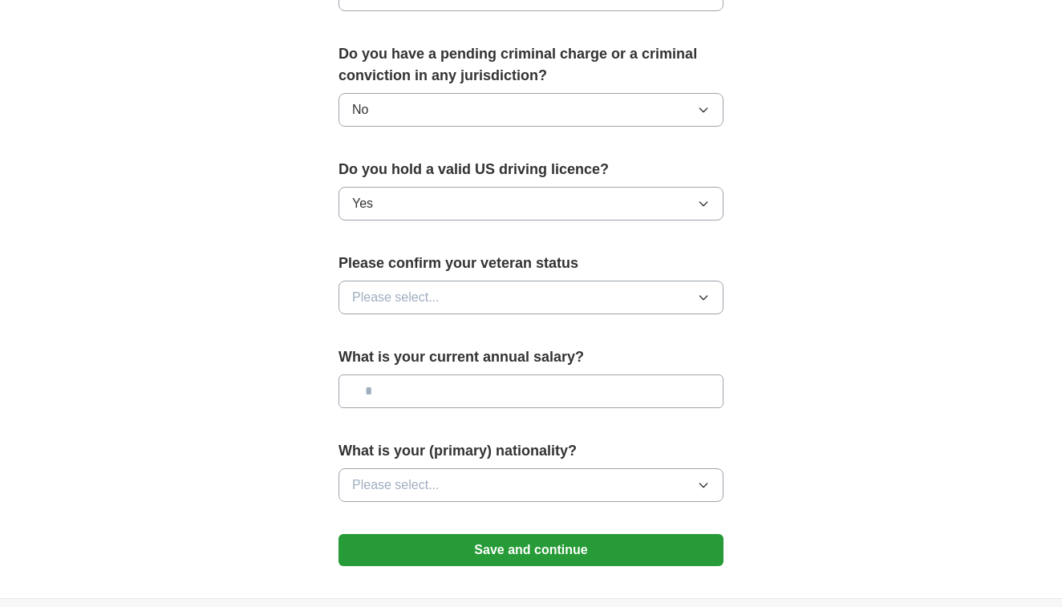
scroll to position [912, 0]
click at [614, 280] on button "Please select..." at bounding box center [530, 297] width 385 height 34
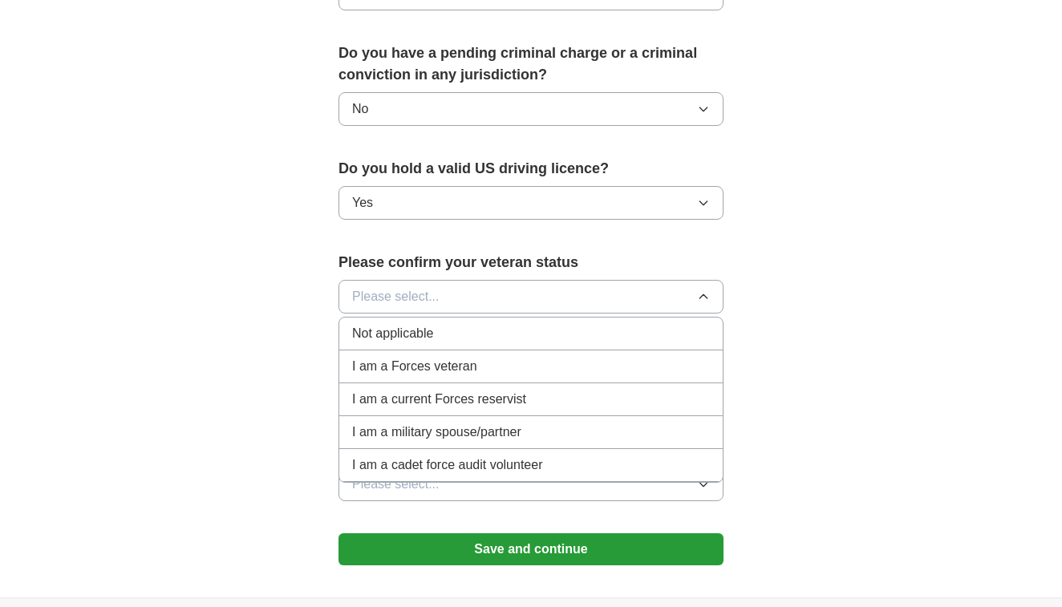
click at [521, 324] on div "Not applicable" at bounding box center [531, 333] width 358 height 19
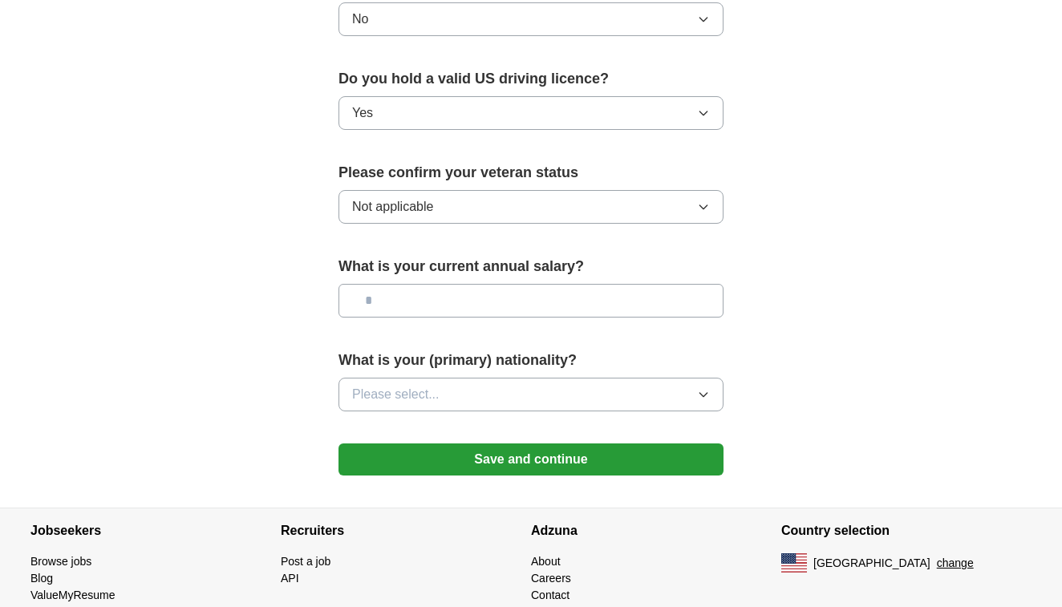
scroll to position [1007, 0]
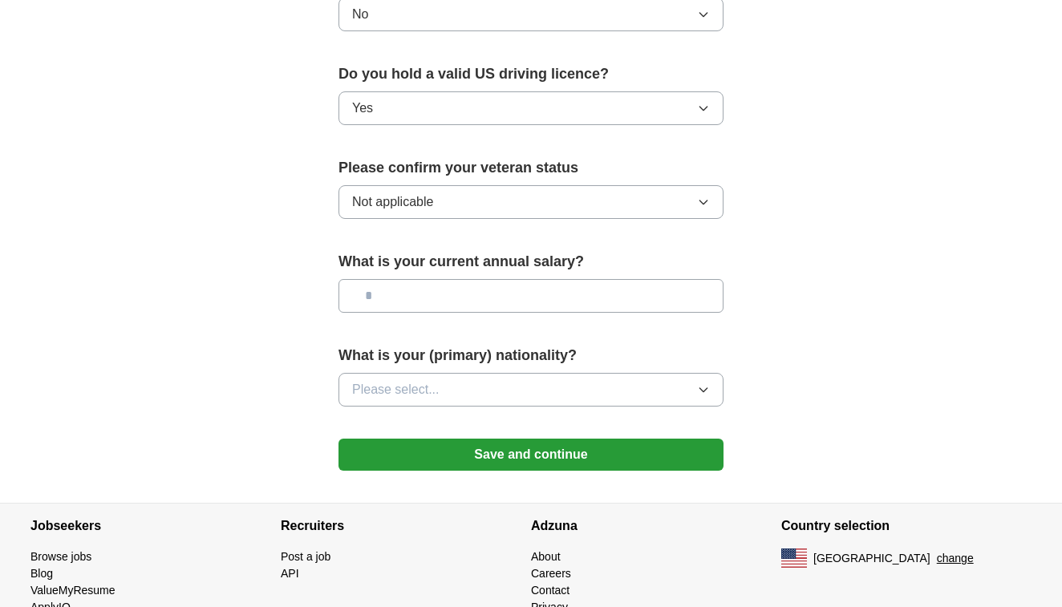
click at [490, 286] on input "text" at bounding box center [530, 296] width 385 height 34
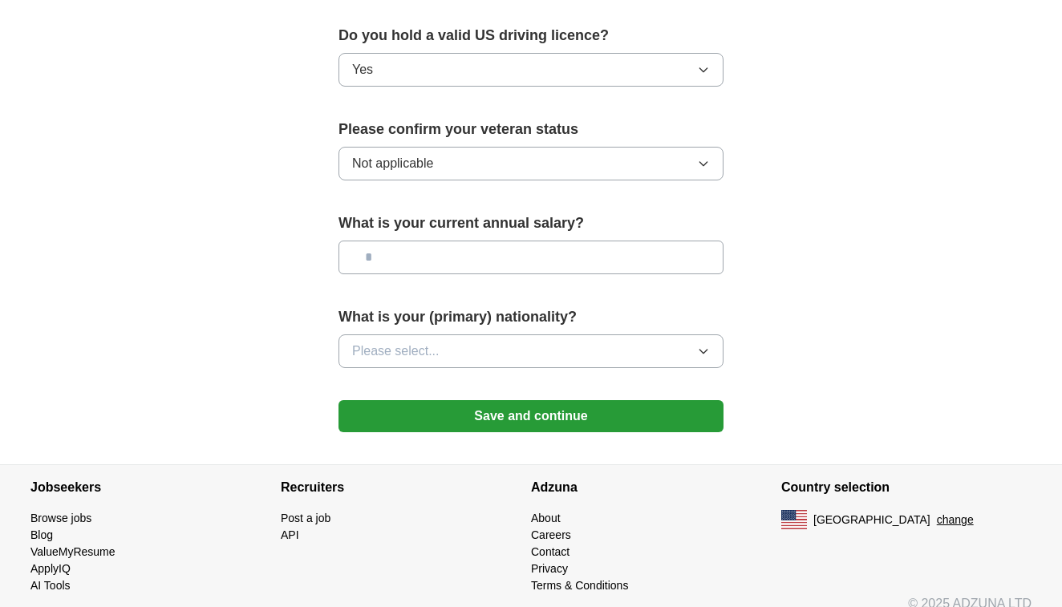
scroll to position [1044, 0]
click at [482, 335] on button "Please select..." at bounding box center [530, 352] width 385 height 34
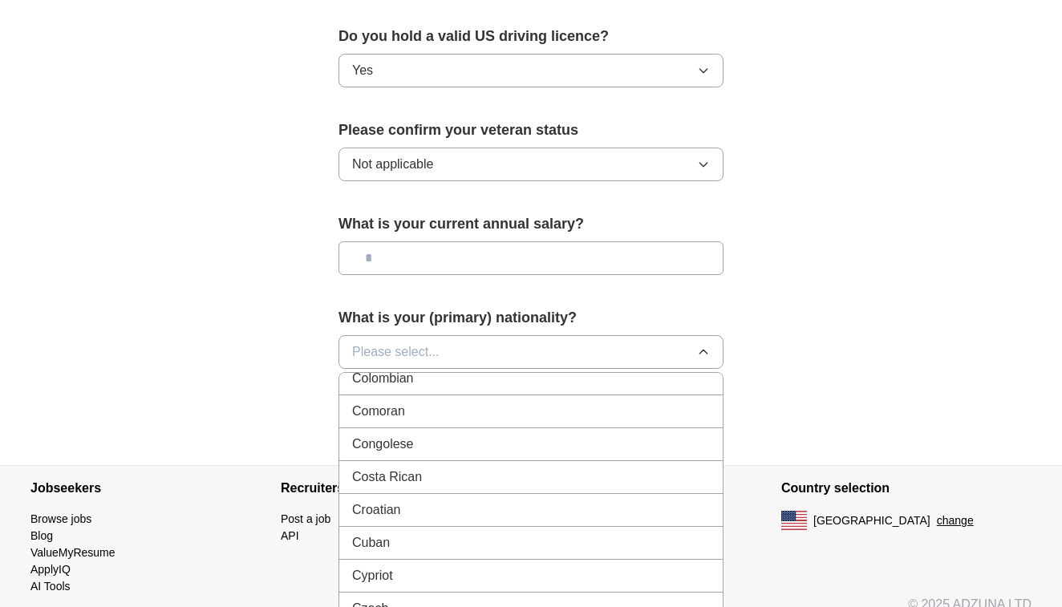
scroll to position [1656, 0]
click at [465, 337] on button "Please select..." at bounding box center [530, 352] width 385 height 34
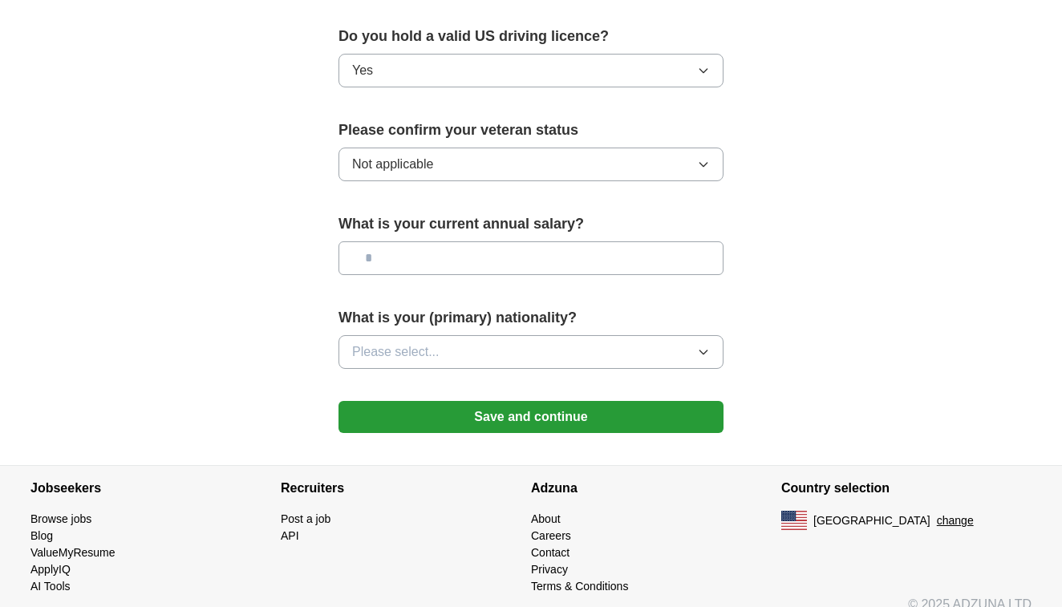
click at [465, 337] on button "Please select..." at bounding box center [530, 352] width 385 height 34
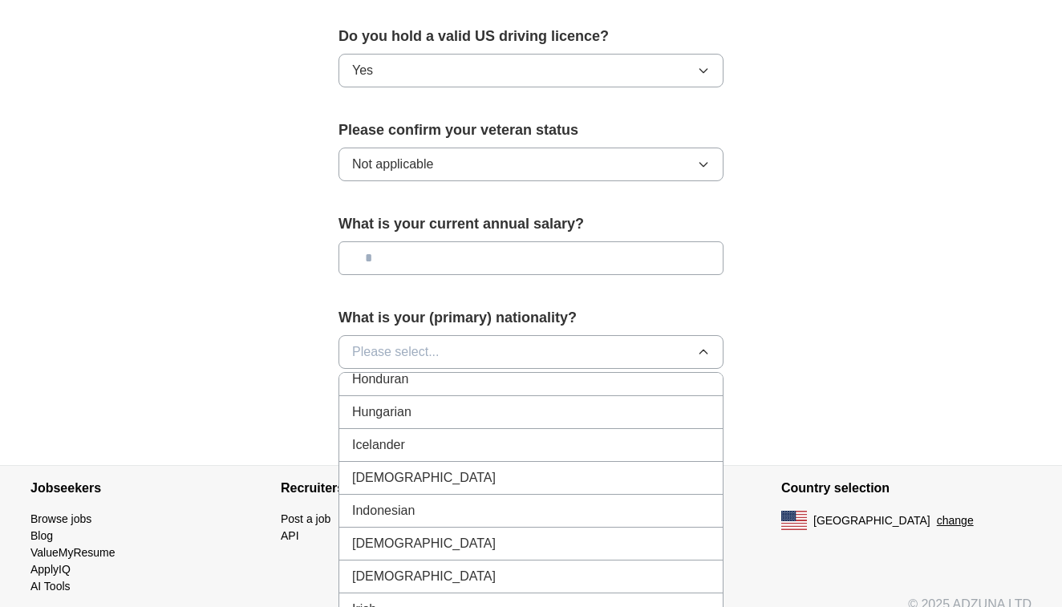
scroll to position [2536, 0]
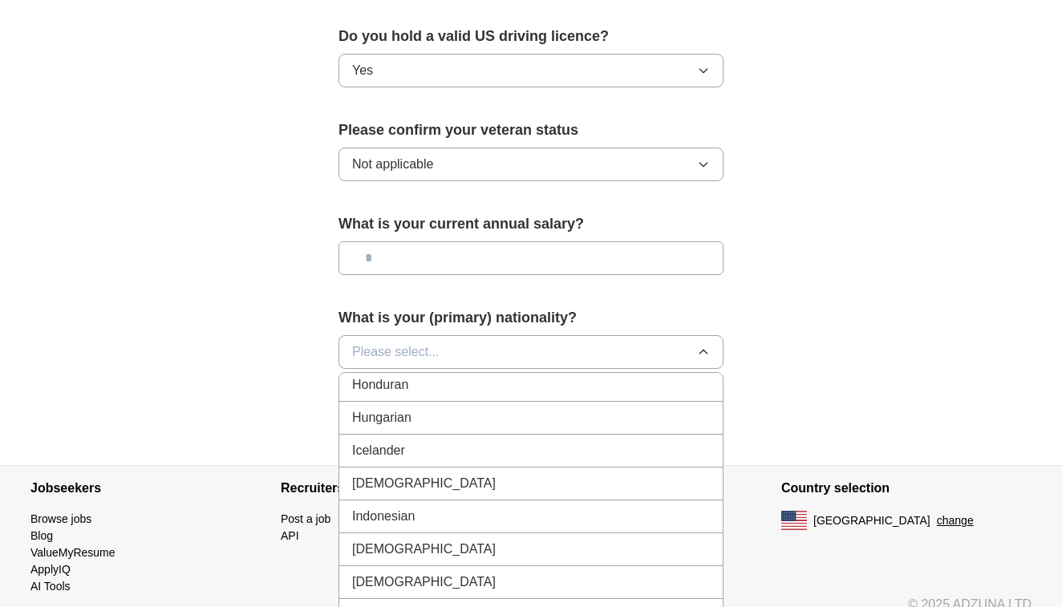
click at [406, 474] on div "[DEMOGRAPHIC_DATA]" at bounding box center [531, 483] width 358 height 19
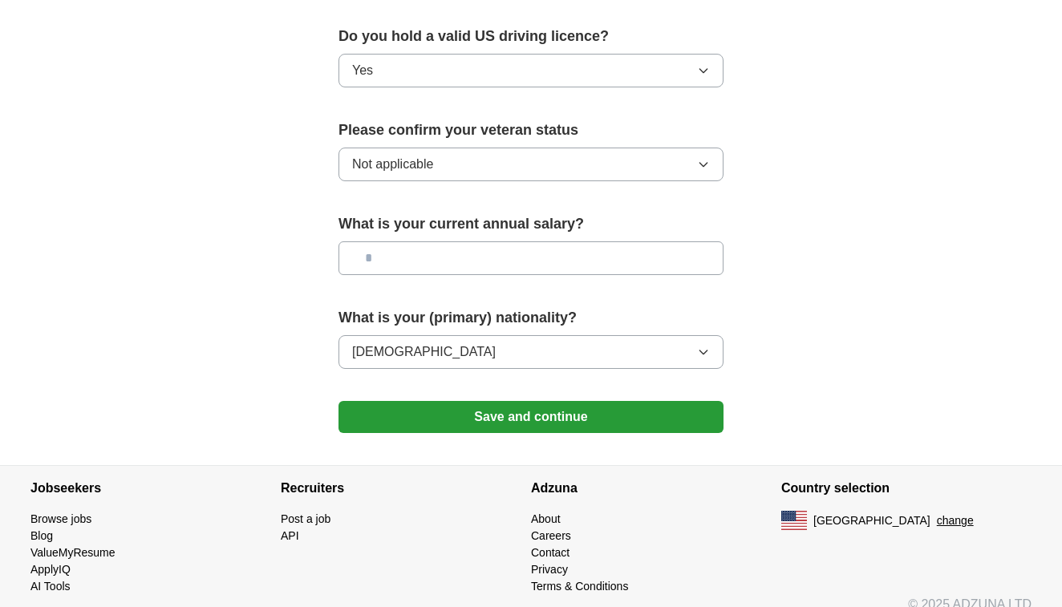
click at [505, 408] on button "Save and continue" at bounding box center [530, 417] width 385 height 32
